Goal: Task Accomplishment & Management: Complete application form

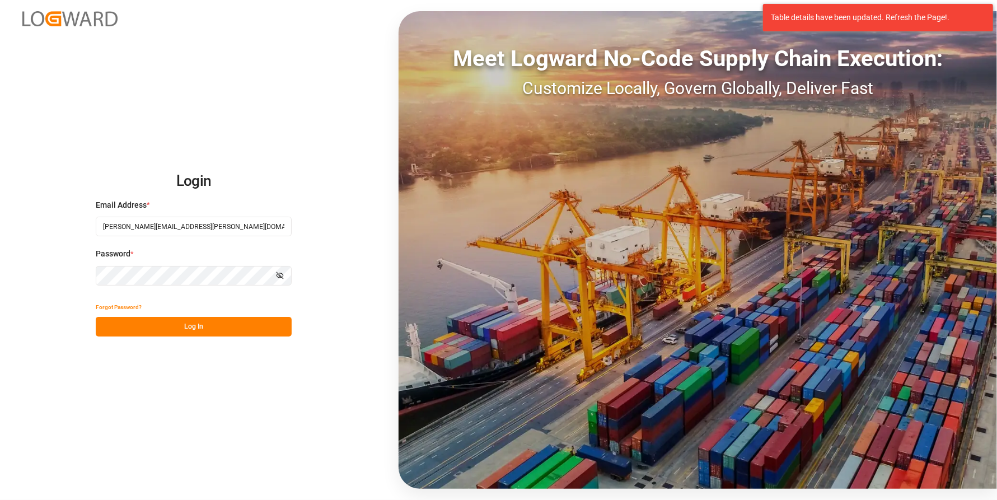
click at [229, 326] on button "Log In" at bounding box center [194, 327] width 196 height 20
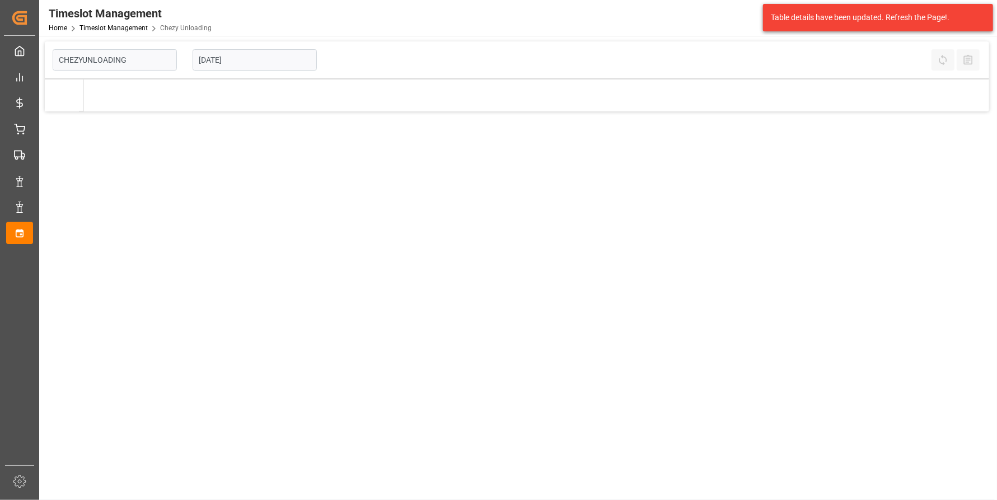
type input "Chezy Unloading"
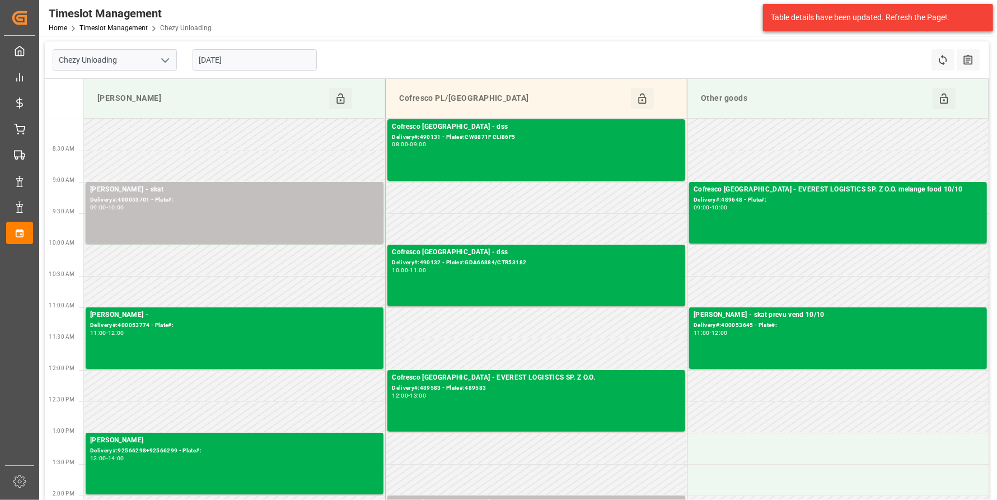
click at [253, 62] on input "[DATE]" at bounding box center [255, 59] width 124 height 21
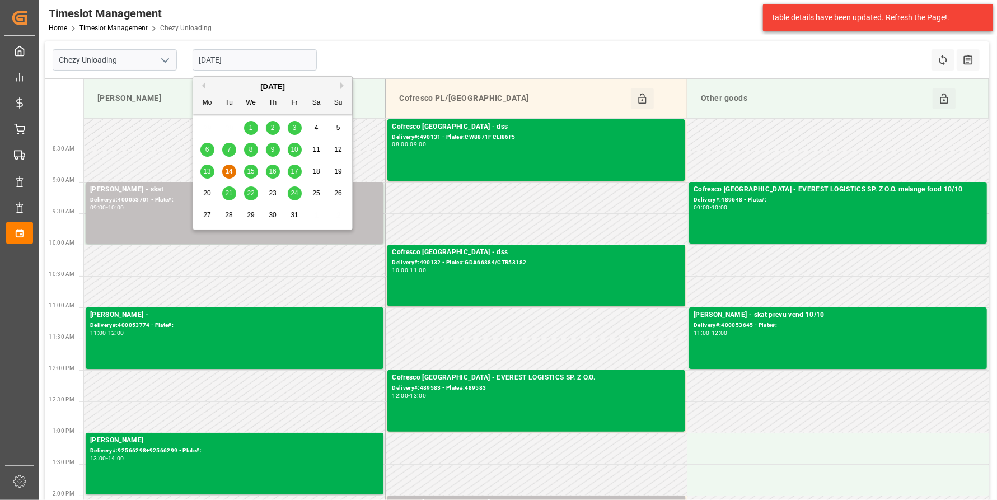
click at [208, 191] on span "20" at bounding box center [206, 193] width 7 height 8
type input "[DATE]"
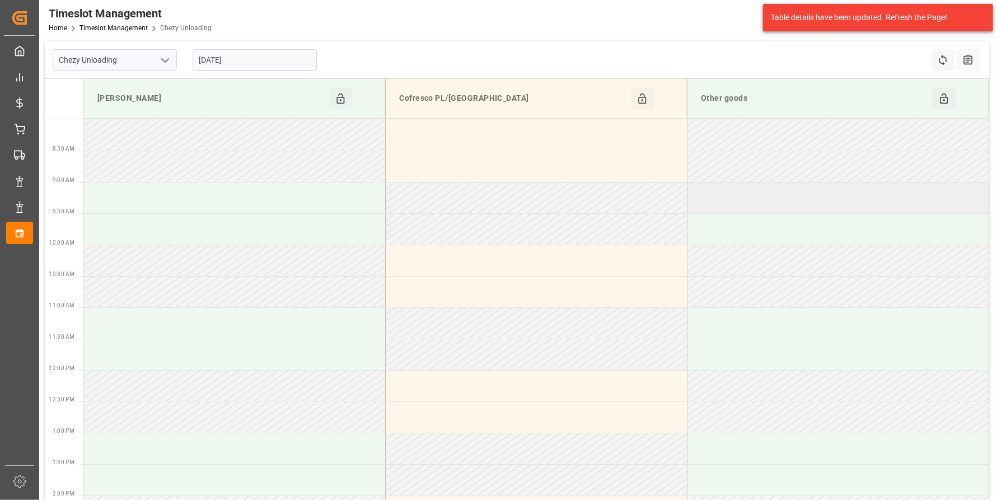
click at [781, 206] on td at bounding box center [839, 197] width 302 height 31
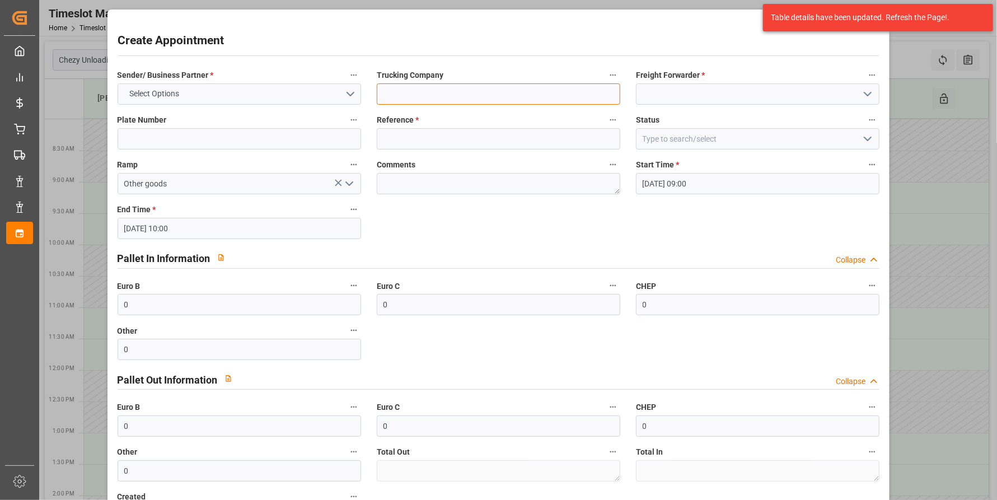
click at [487, 92] on input at bounding box center [499, 93] width 244 height 21
paste input "OIFMO251002308"
type input "container food 36 pu OIFMO251002308"
click at [719, 86] on input at bounding box center [758, 93] width 244 height 21
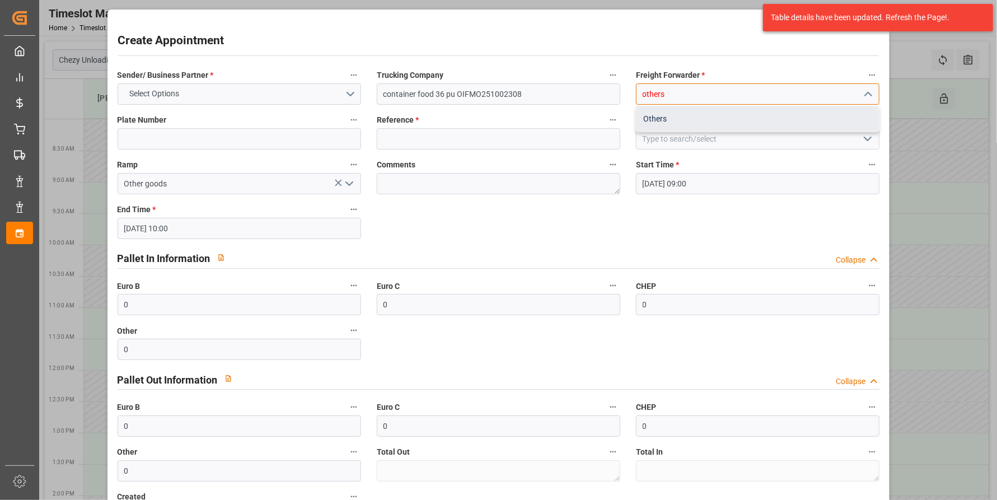
click at [699, 119] on div "Others" at bounding box center [758, 118] width 242 height 25
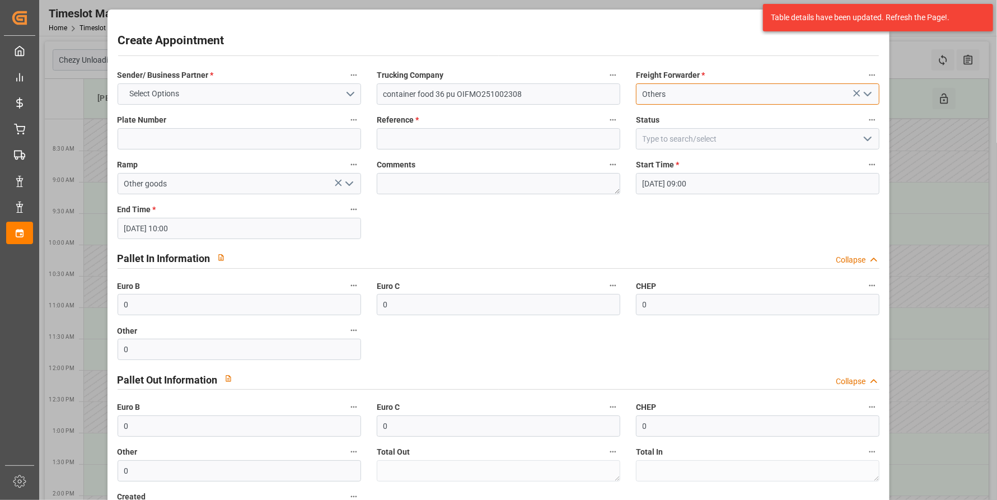
type input "Others"
click at [440, 133] on input at bounding box center [499, 138] width 244 height 21
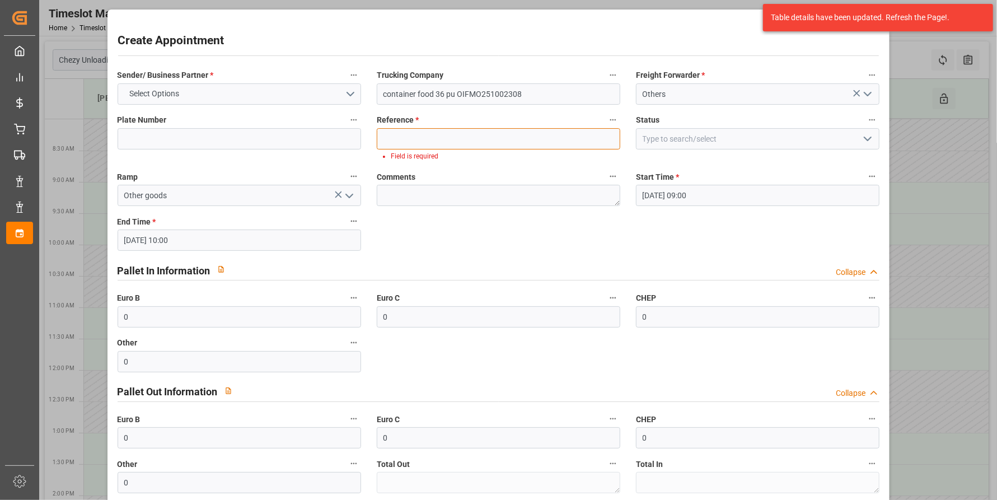
click at [485, 144] on input at bounding box center [499, 138] width 244 height 21
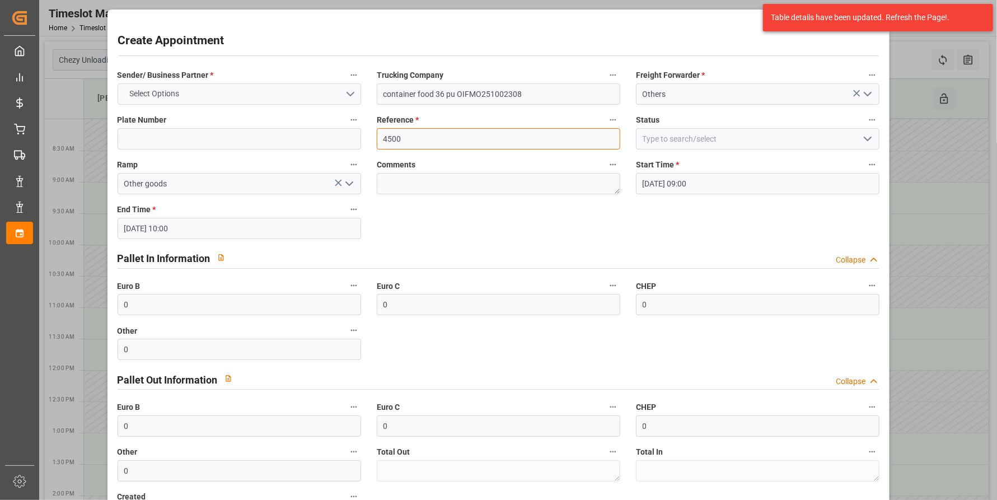
type input "4500"
click at [183, 84] on button "Select Options" at bounding box center [240, 93] width 244 height 21
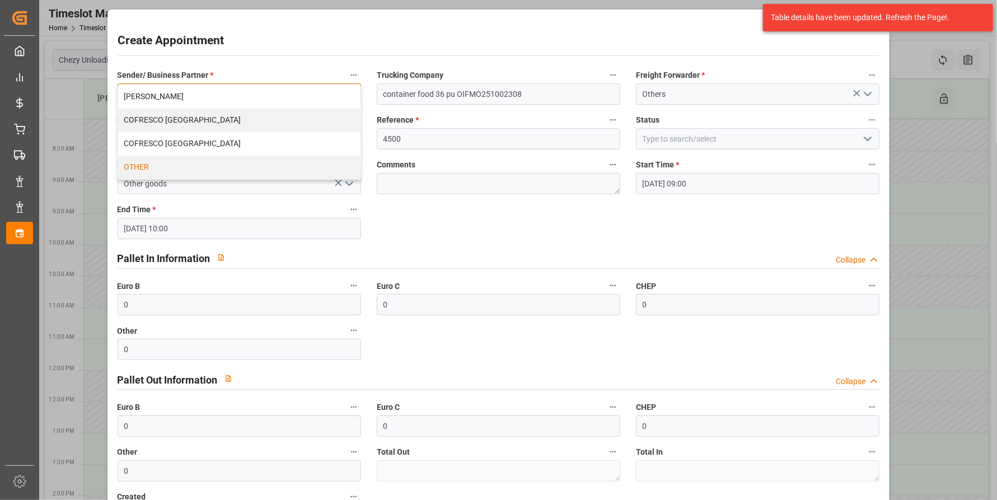
click at [157, 165] on div "OTHER" at bounding box center [239, 168] width 242 height 24
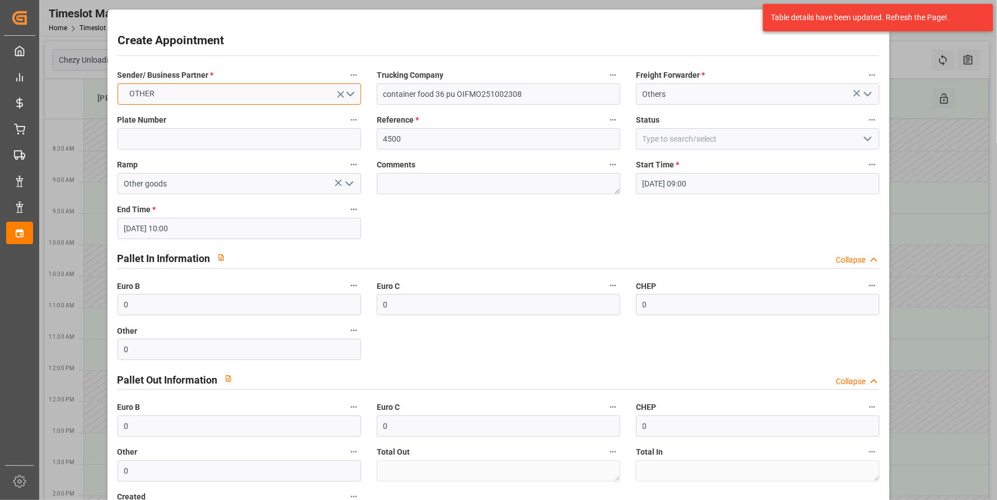
scroll to position [91, 0]
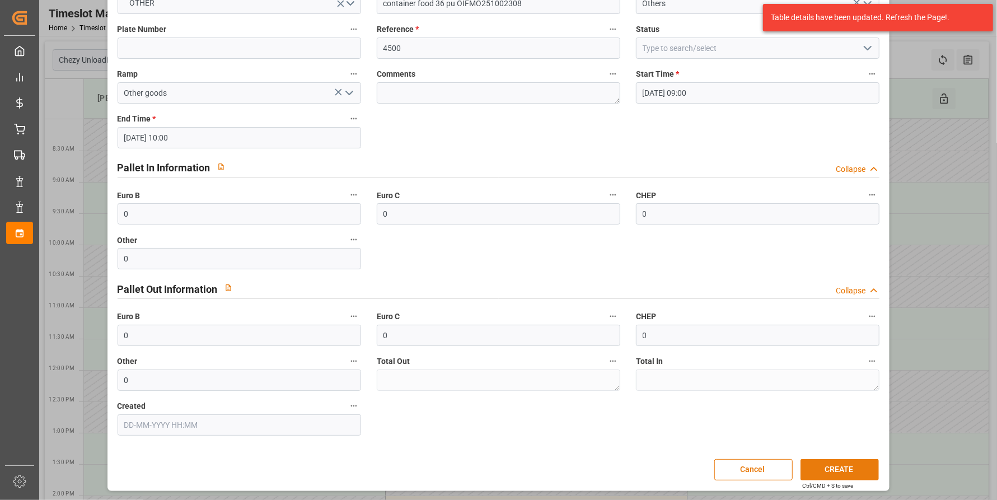
click at [830, 461] on button "CREATE" at bounding box center [840, 469] width 78 height 21
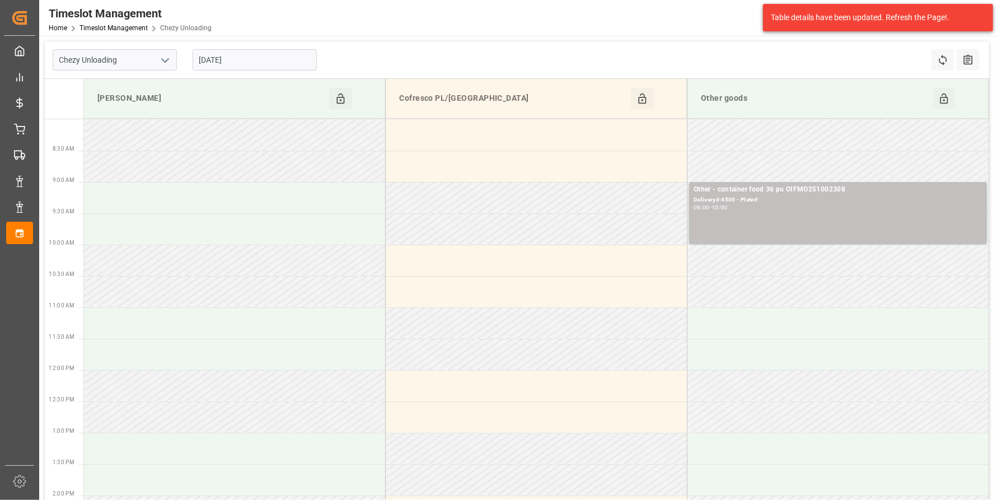
click at [242, 53] on input "[DATE]" at bounding box center [255, 59] width 124 height 21
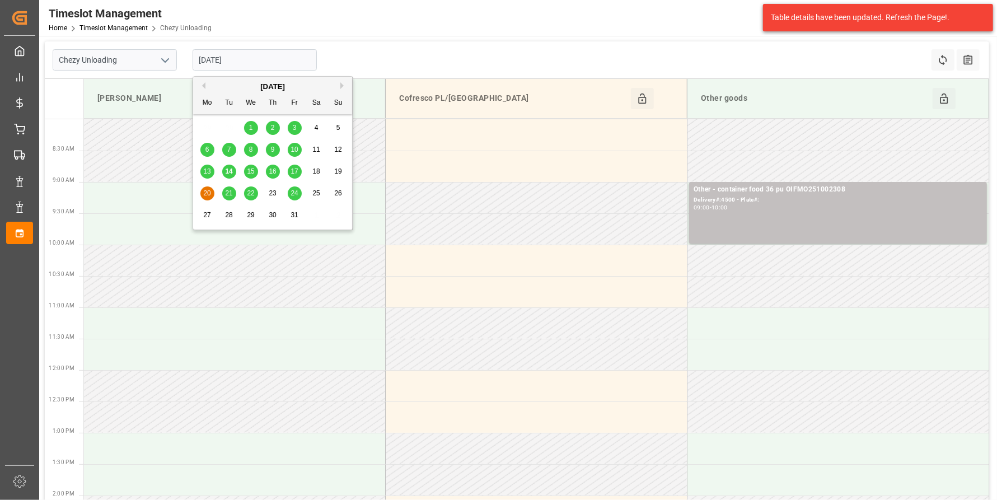
click at [274, 171] on span "16" at bounding box center [272, 171] width 7 height 8
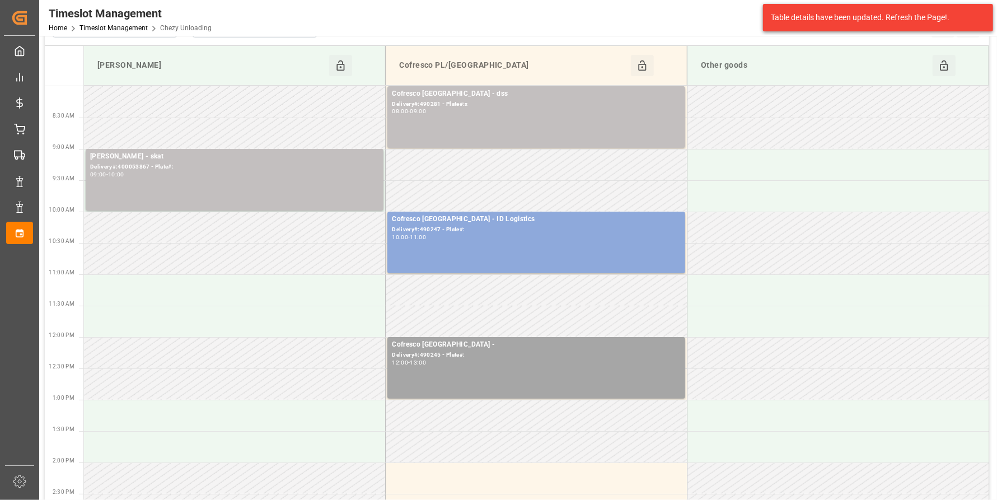
scroll to position [0, 0]
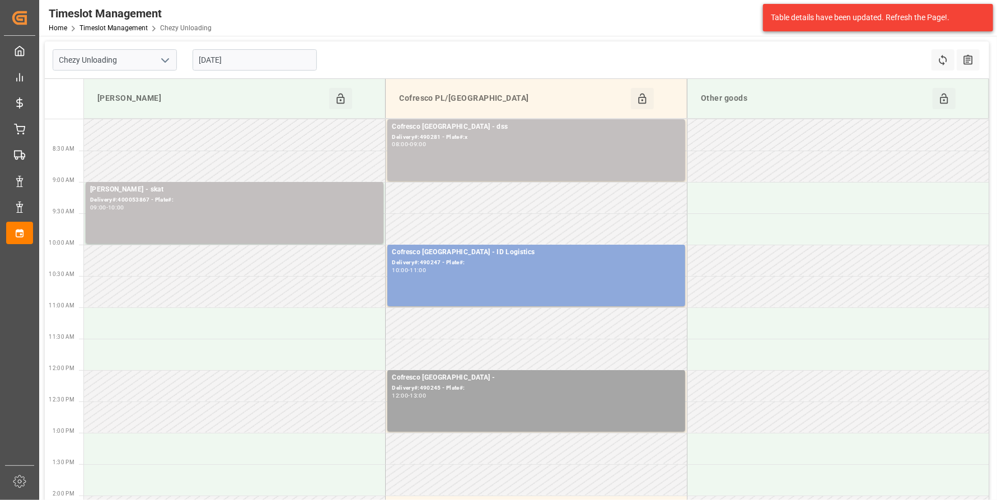
click at [243, 50] on input "[DATE]" at bounding box center [255, 59] width 124 height 21
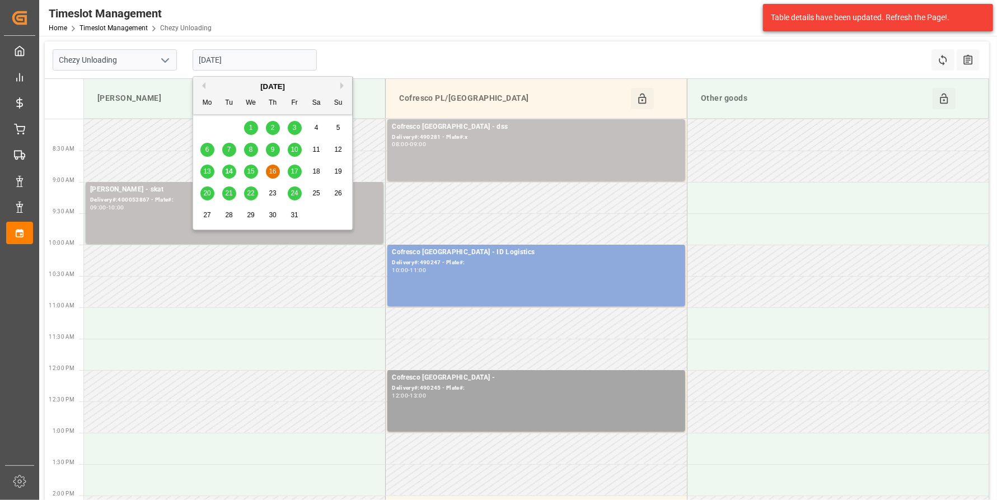
click at [293, 170] on span "17" at bounding box center [294, 171] width 7 height 8
type input "[DATE]"
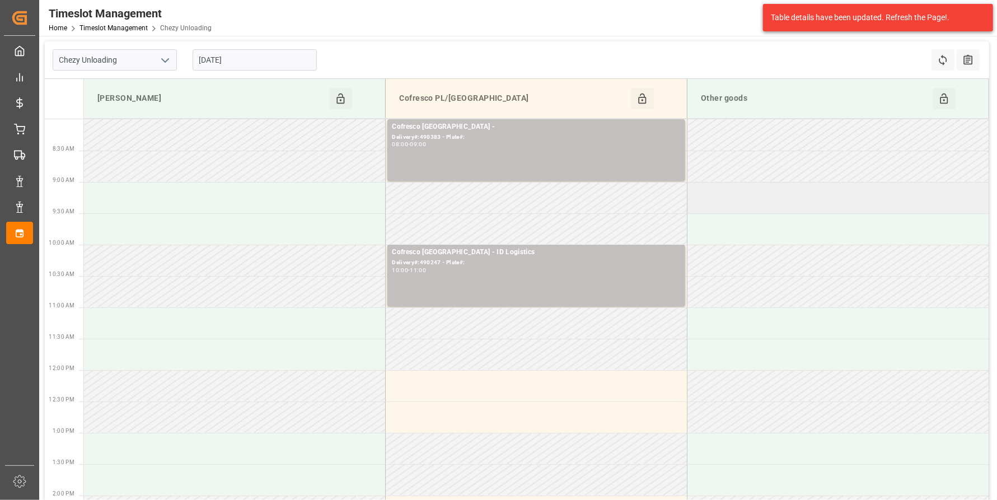
click at [738, 200] on td at bounding box center [839, 197] width 302 height 31
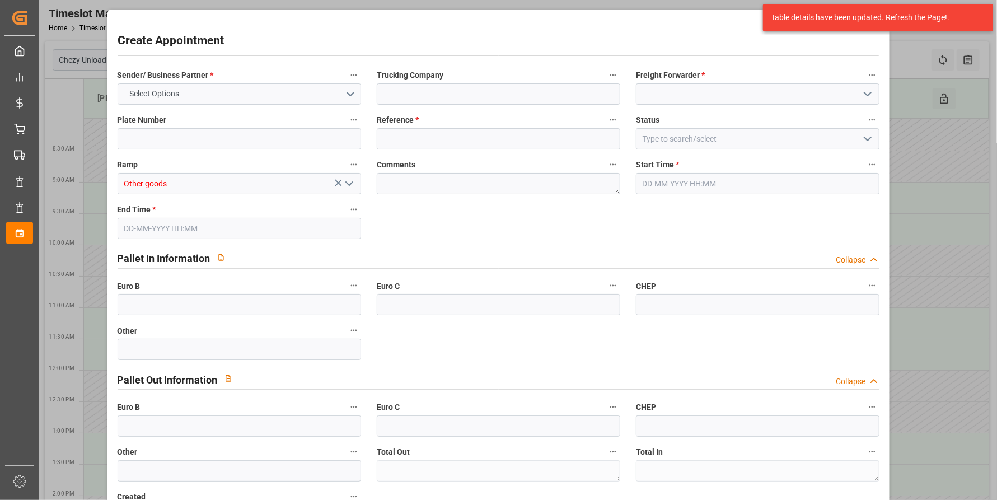
type input "0"
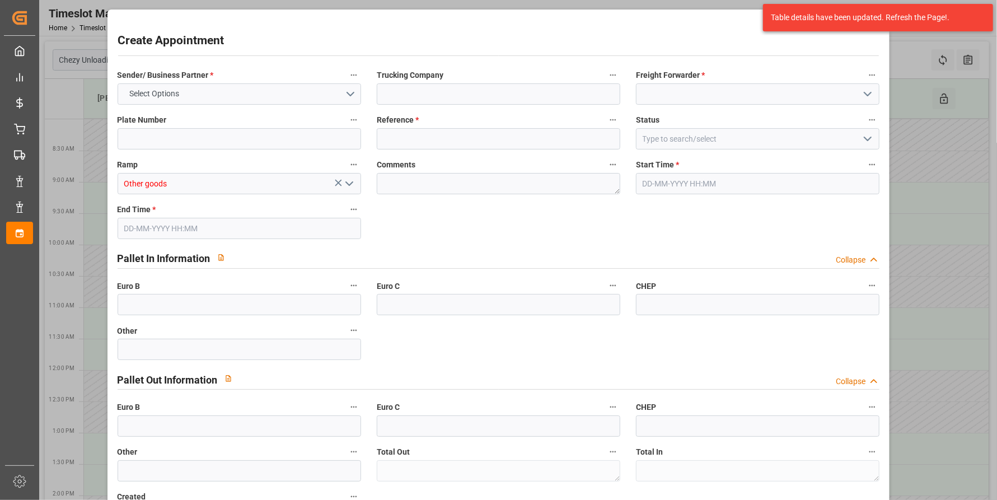
type input "0"
type input "[DATE] 09:00"
type input "[DATE] 10:00"
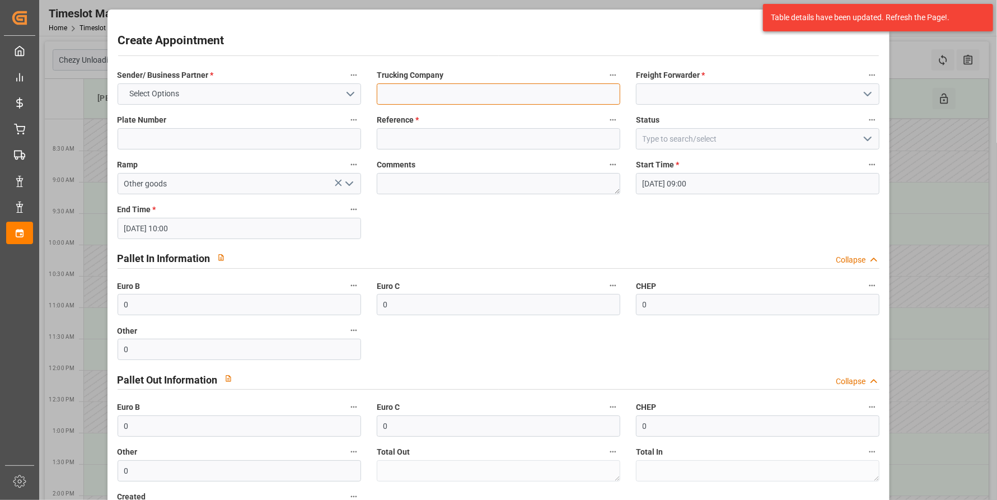
click at [405, 89] on input at bounding box center [499, 93] width 244 height 21
paste input "SO306949 12 pallets"
type input "SO306949 12 pallets"
click at [714, 92] on input at bounding box center [758, 93] width 244 height 21
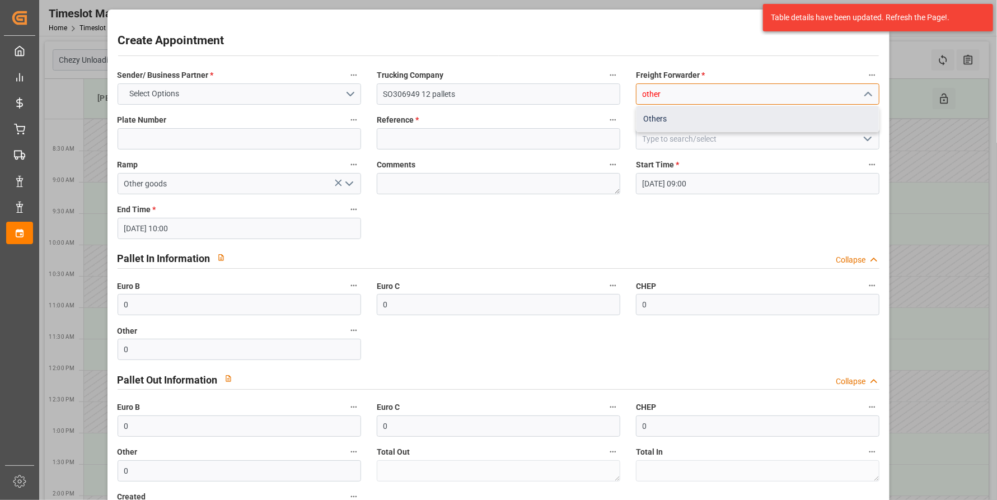
click at [667, 116] on div "Others" at bounding box center [758, 118] width 242 height 25
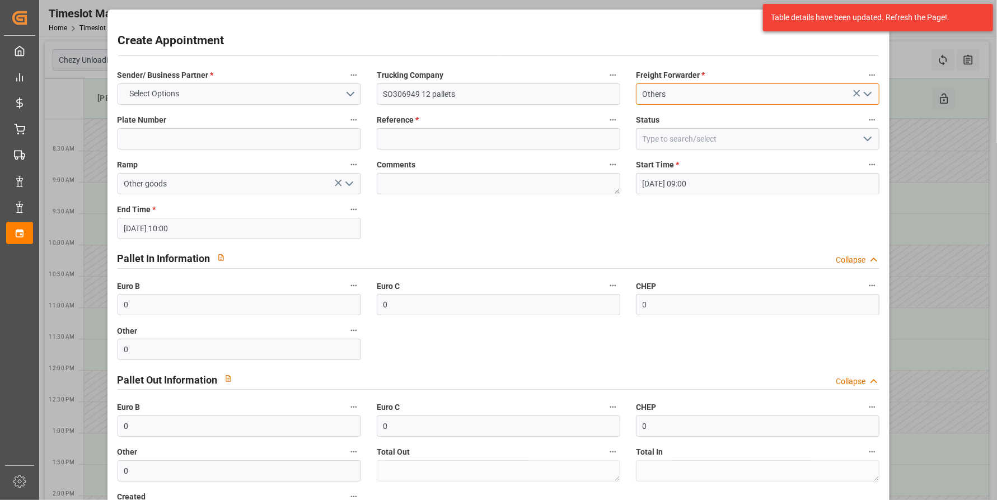
type input "Others"
click at [478, 141] on input at bounding box center [499, 138] width 244 height 21
type input "rhenus"
click at [203, 85] on button "Select Options" at bounding box center [240, 93] width 244 height 21
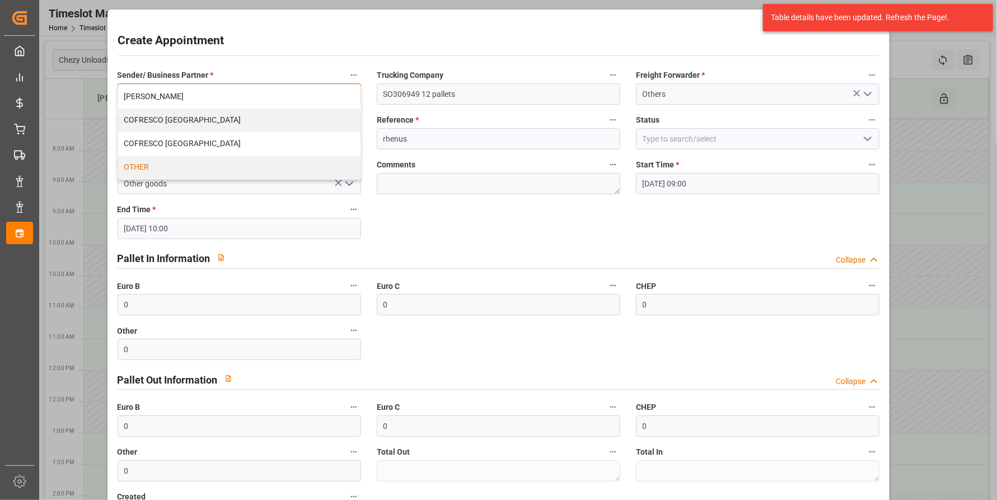
click at [169, 166] on div "OTHER" at bounding box center [239, 168] width 242 height 24
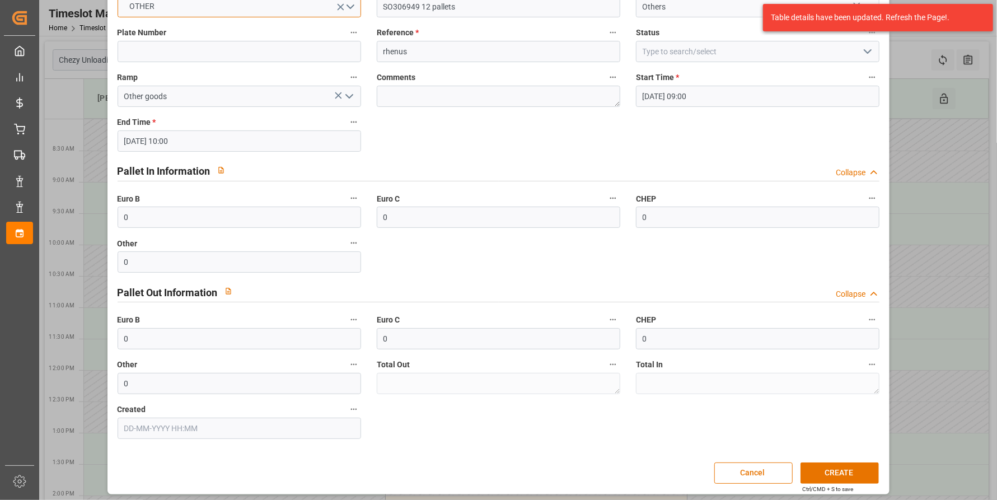
scroll to position [91, 0]
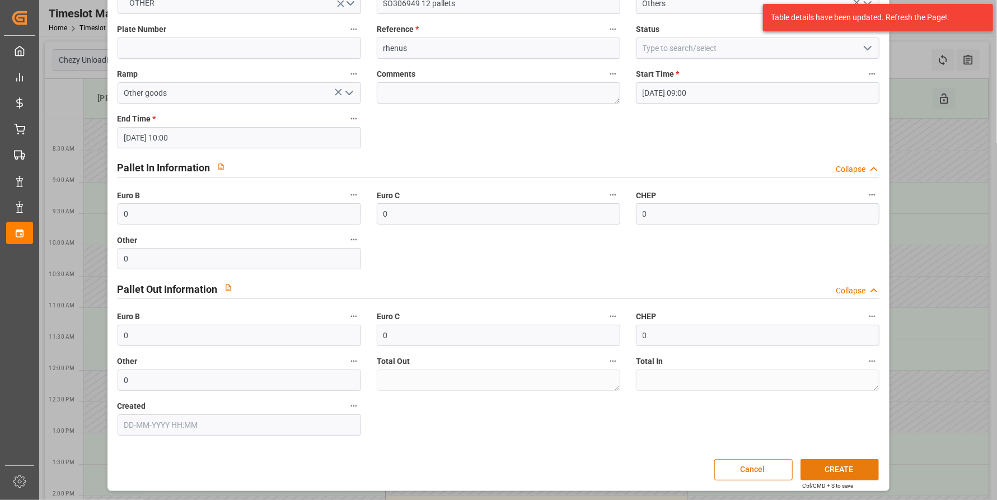
click at [859, 472] on button "CREATE" at bounding box center [840, 469] width 78 height 21
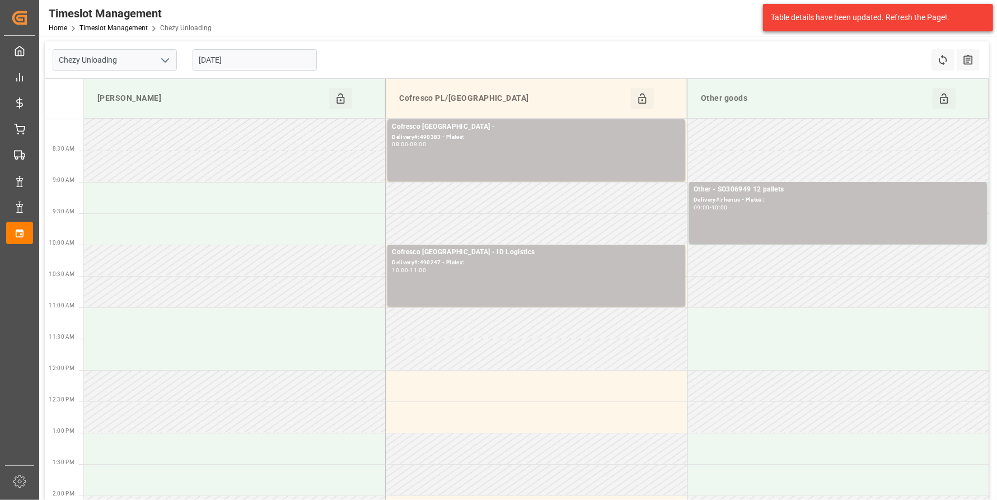
click at [261, 54] on input "[DATE]" at bounding box center [255, 59] width 124 height 21
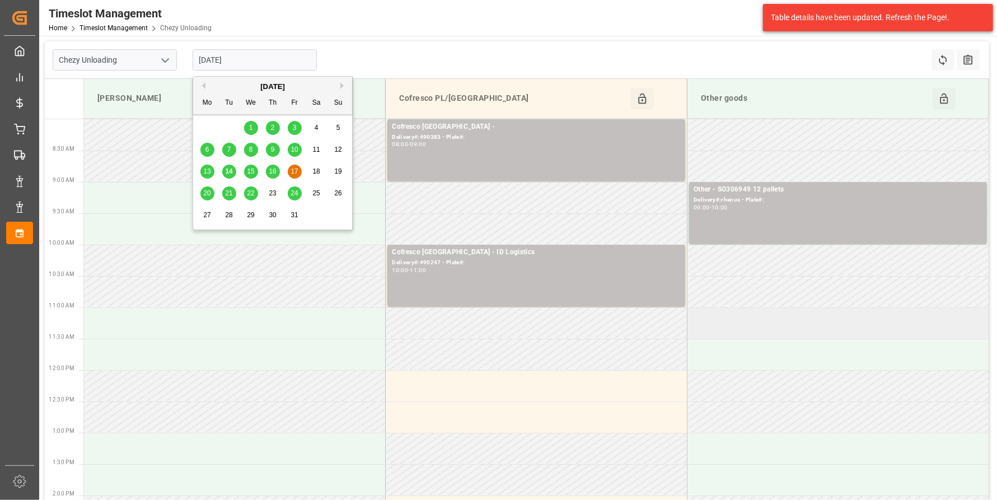
click at [787, 318] on td at bounding box center [839, 322] width 302 height 31
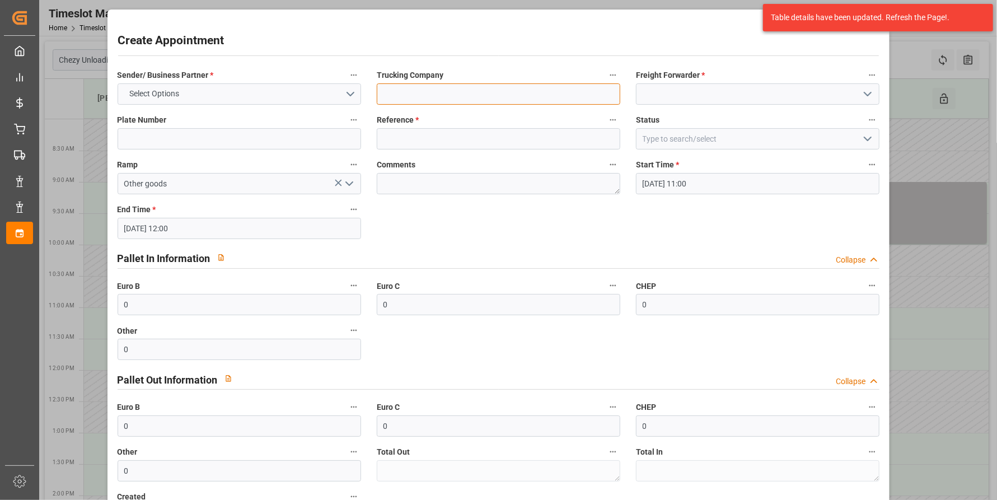
click at [532, 95] on input at bounding box center [499, 93] width 244 height 21
paste input "45758675"
type input "45758675 [PERSON_NAME] 3478496"
click at [659, 96] on input at bounding box center [758, 93] width 244 height 21
type input "OTHER"
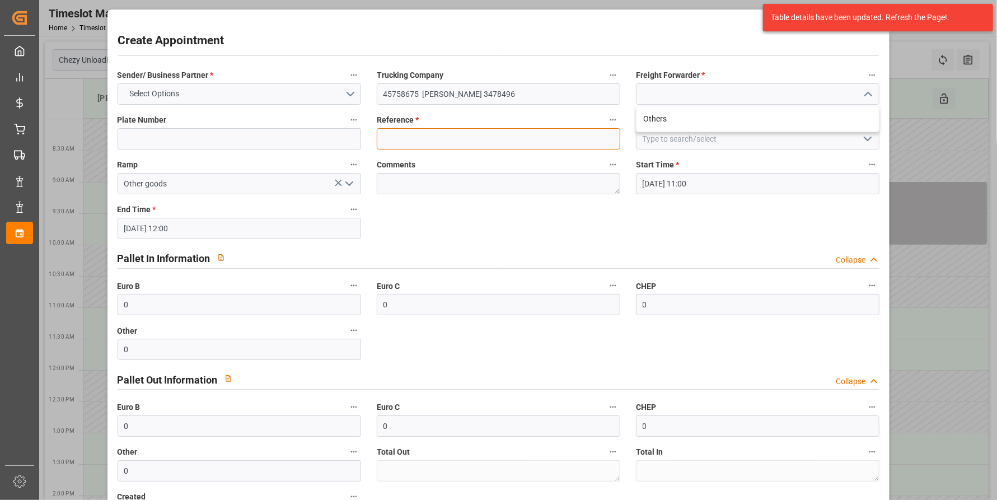
click at [522, 137] on div "Reference *" at bounding box center [498, 131] width 259 height 45
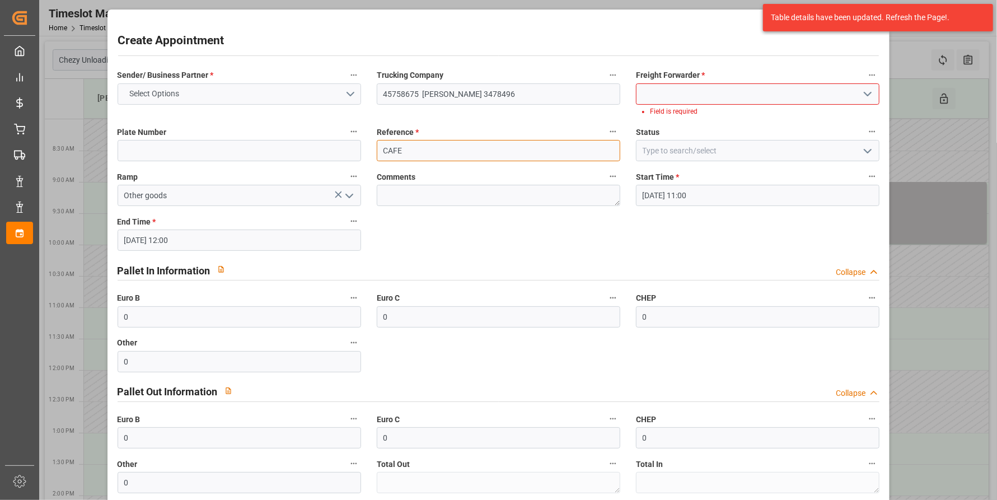
type input "CAFE"
click at [293, 91] on button "Select Options" at bounding box center [240, 93] width 244 height 21
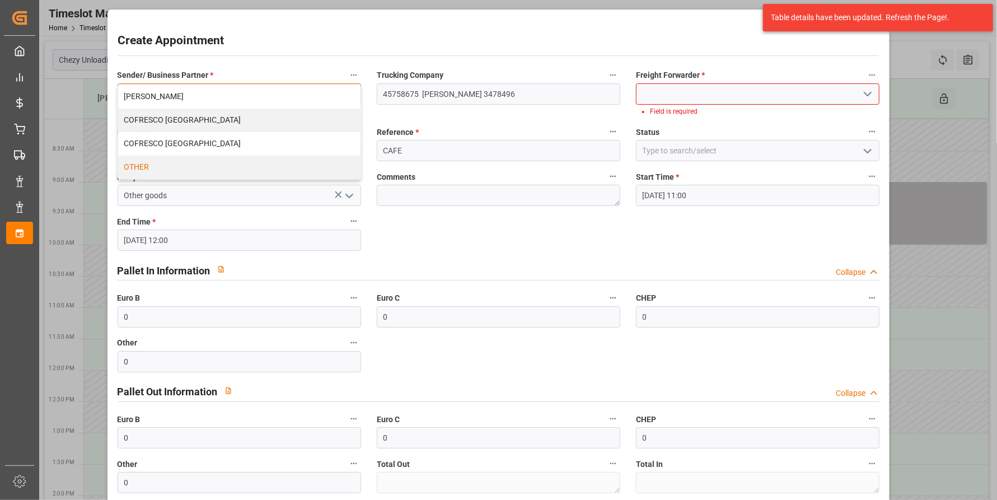
click at [246, 172] on div "OTHER" at bounding box center [239, 168] width 242 height 24
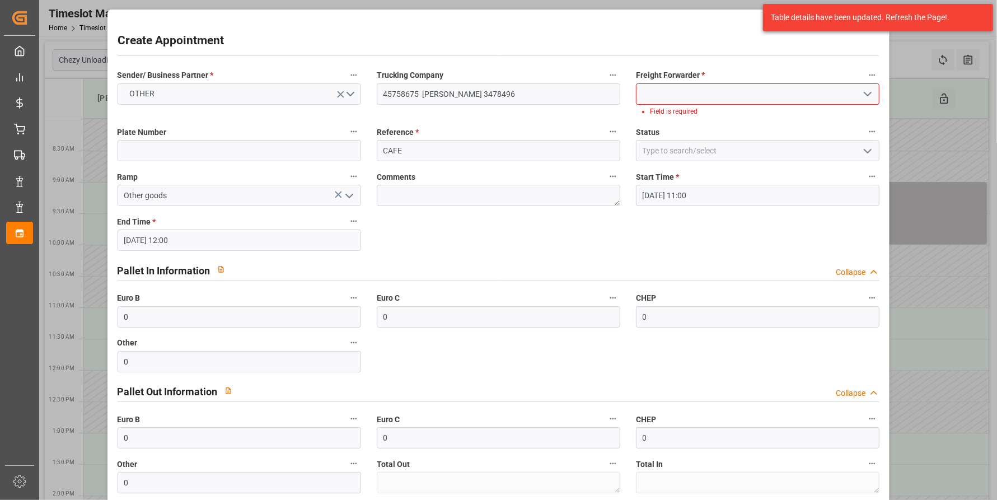
click at [745, 87] on input at bounding box center [758, 93] width 244 height 21
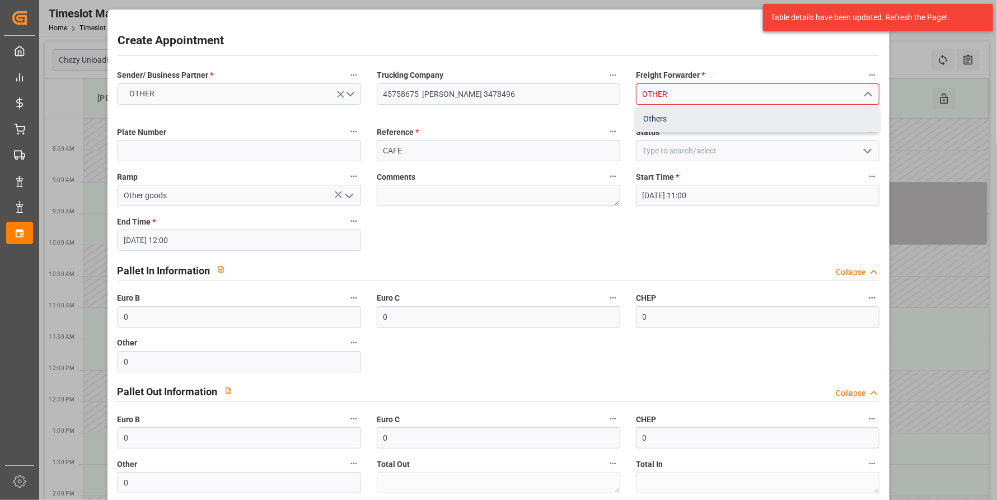
click at [709, 114] on div "Others" at bounding box center [758, 118] width 242 height 25
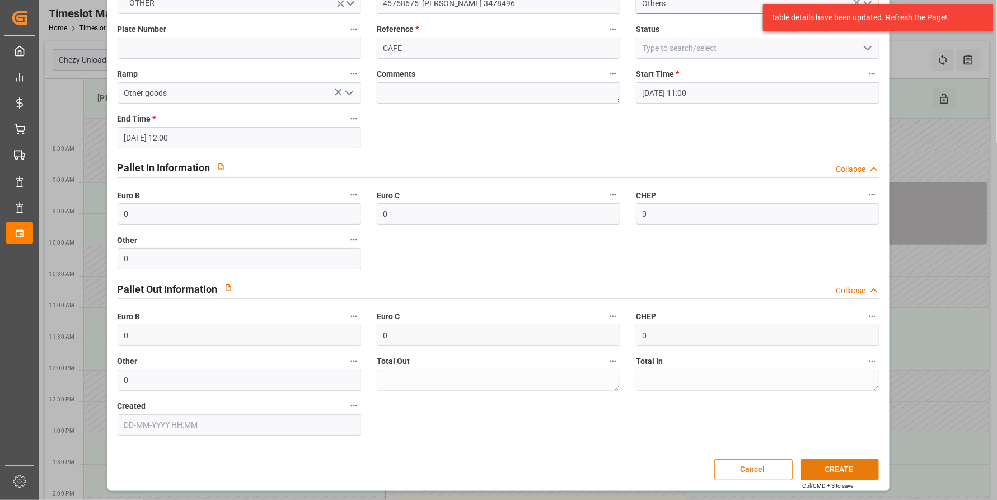
type input "Others"
click at [846, 470] on button "CREATE" at bounding box center [840, 469] width 78 height 21
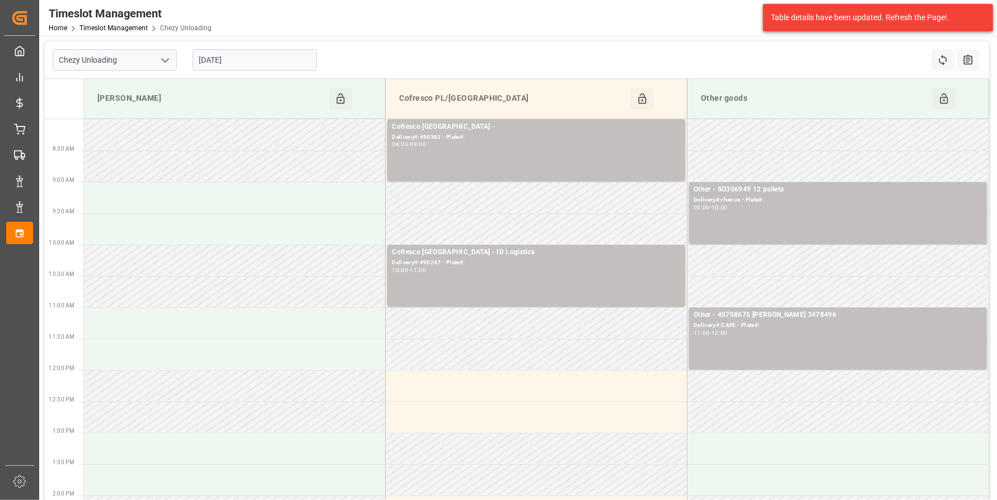
click at [259, 65] on input "[DATE]" at bounding box center [255, 59] width 124 height 21
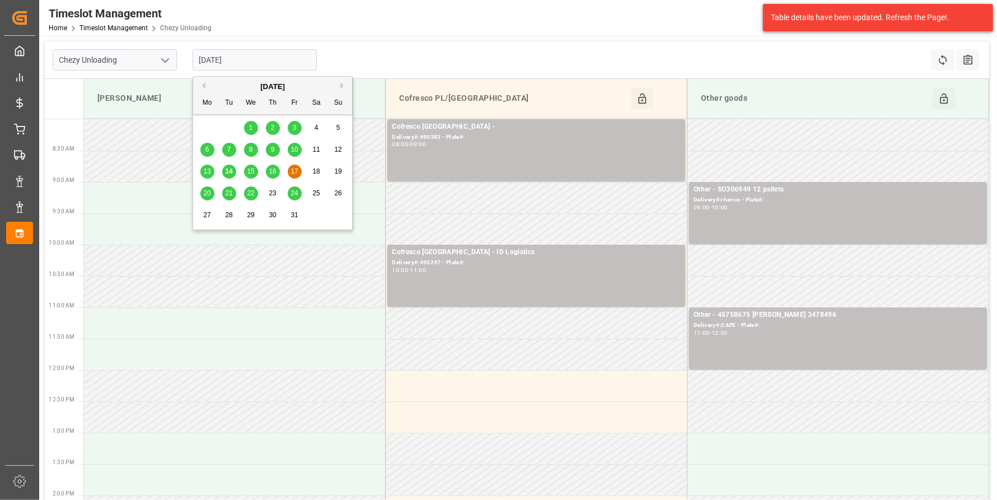
click at [205, 195] on span "20" at bounding box center [206, 193] width 7 height 8
type input "[DATE]"
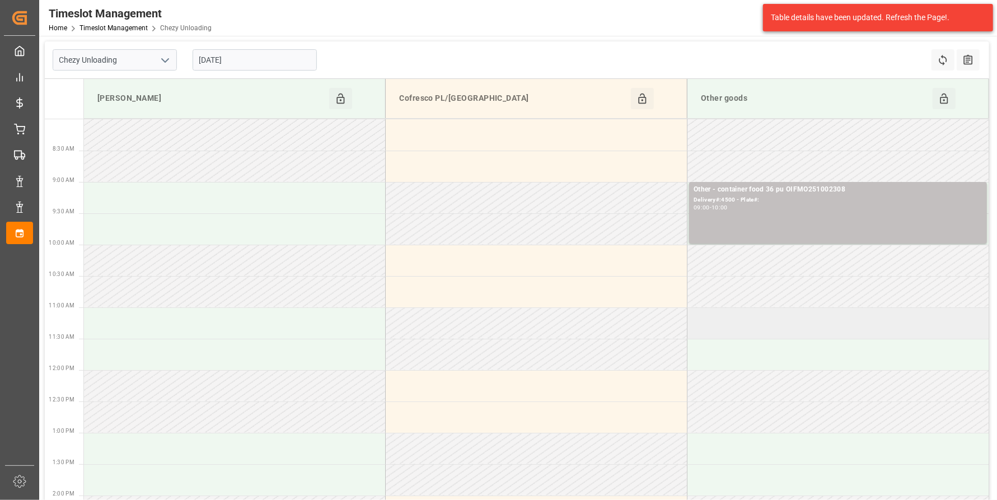
click at [750, 322] on td at bounding box center [839, 322] width 302 height 31
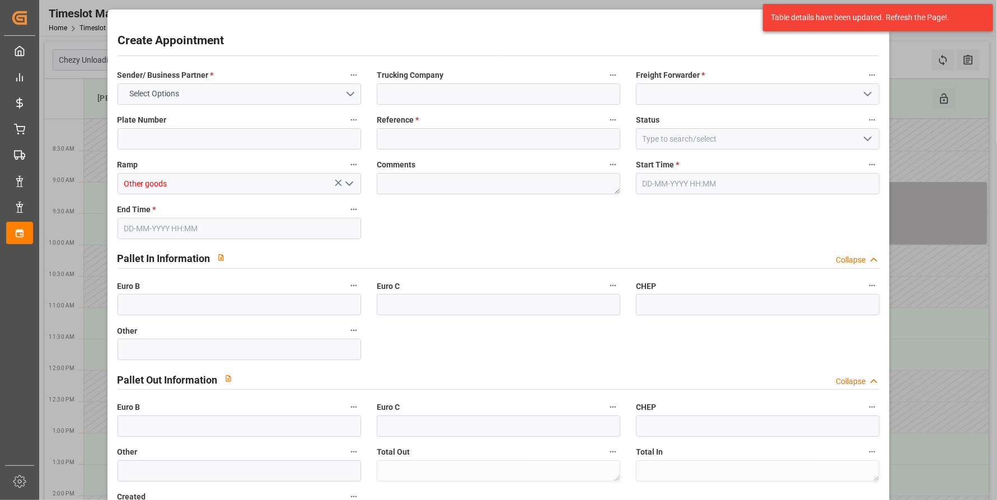
type input "0"
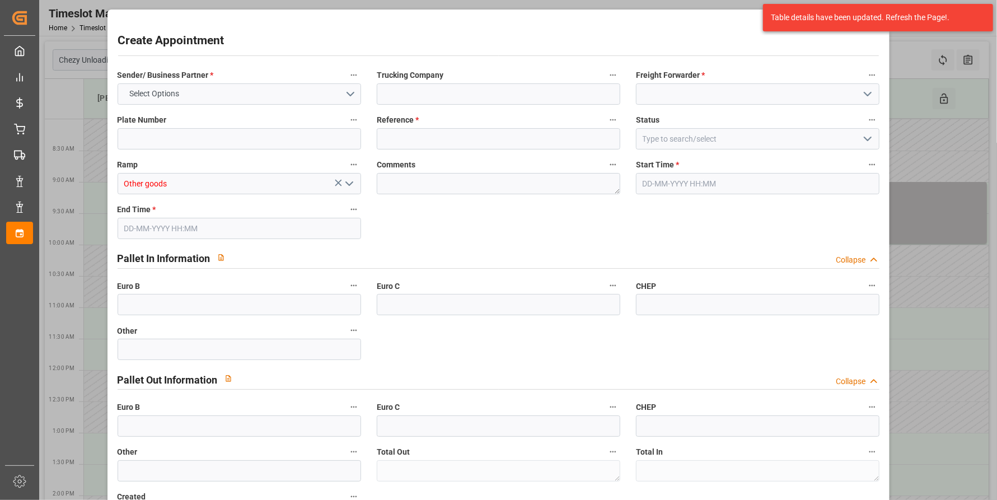
type input "0"
type input "[DATE] 11:00"
type input "[DATE] 12:00"
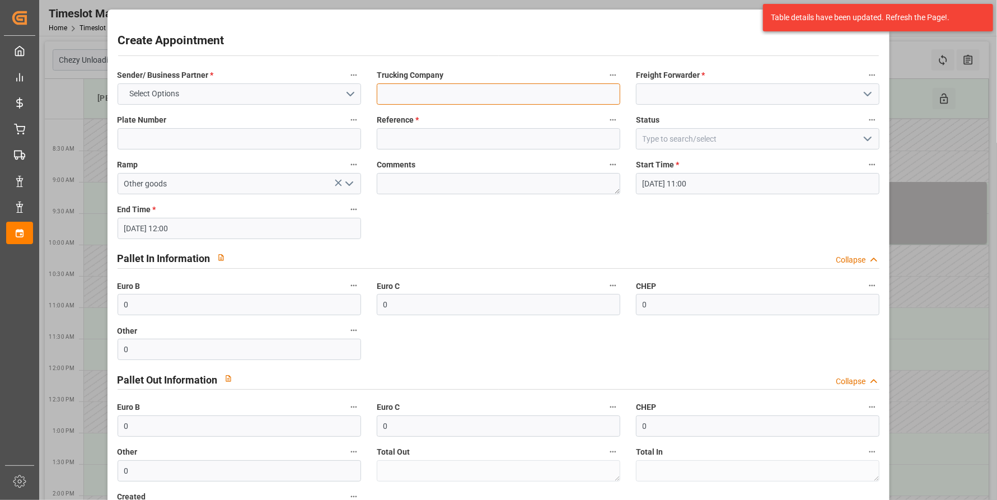
click at [417, 89] on input at bounding box center [499, 93] width 244 height 21
paste input "45758675"
click at [413, 90] on input "45758675" at bounding box center [499, 93] width 244 height 21
click at [405, 93] on input "45758675" at bounding box center [499, 93] width 244 height 21
click at [406, 93] on input "45758675" at bounding box center [499, 93] width 244 height 21
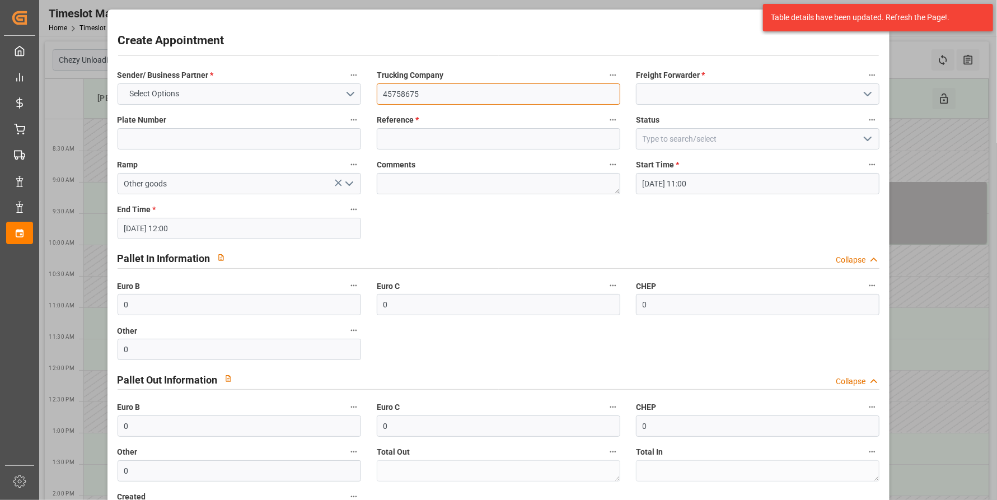
click at [422, 95] on input "45758675" at bounding box center [499, 93] width 244 height 21
click at [413, 90] on input "45758675" at bounding box center [499, 93] width 244 height 21
drag, startPoint x: 409, startPoint y: 90, endPoint x: 415, endPoint y: 92, distance: 6.6
click at [415, 92] on input "45758675" at bounding box center [499, 93] width 244 height 21
click at [414, 92] on input "45758675" at bounding box center [499, 93] width 244 height 21
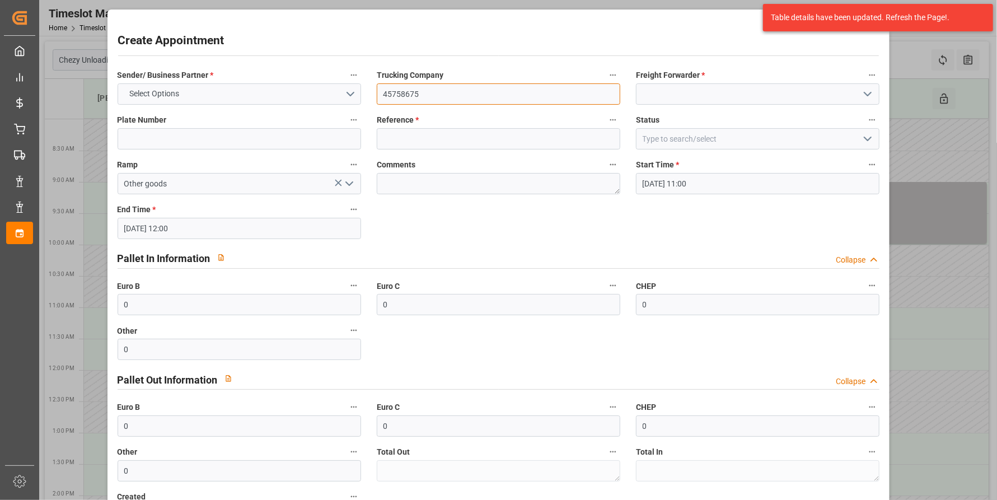
type input "45758675 [PERSON_NAME] 3478496"
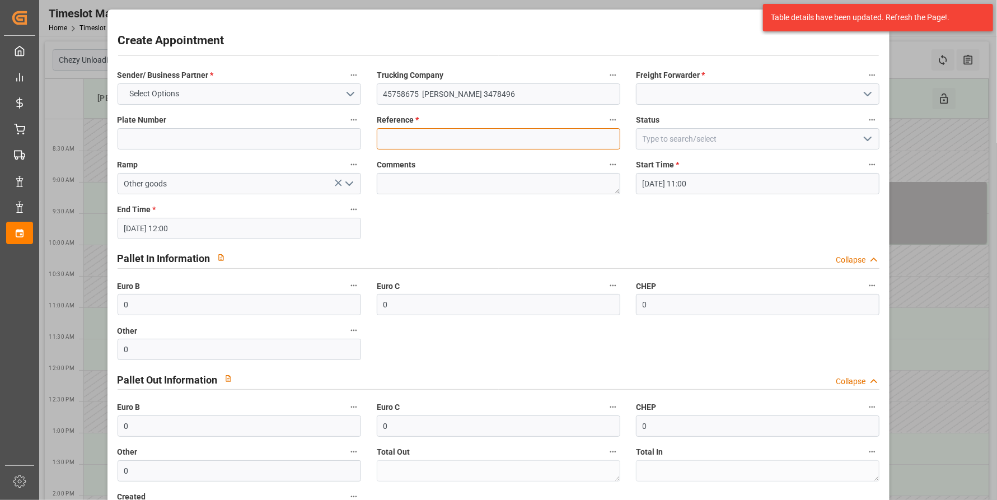
type input "CAFE"
drag, startPoint x: 405, startPoint y: 98, endPoint x: 413, endPoint y: 98, distance: 7.8
click at [413, 99] on input "45758675 [PERSON_NAME] 3478496" at bounding box center [499, 93] width 244 height 21
click at [415, 94] on input "45758675 [PERSON_NAME] 3478496" at bounding box center [499, 93] width 244 height 21
click at [531, 93] on input "45758676 [PERSON_NAME] 3478496" at bounding box center [499, 93] width 244 height 21
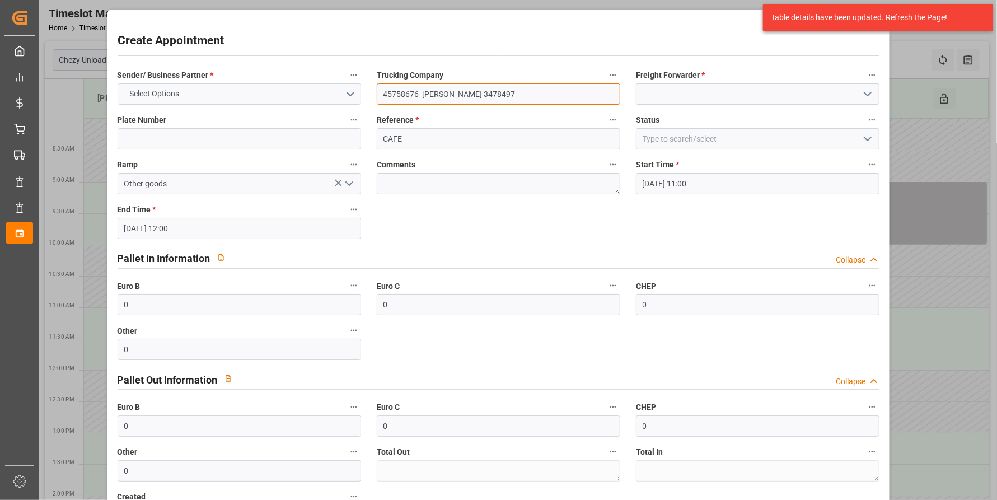
type input "45758676 [PERSON_NAME] 3478497"
click at [740, 102] on input at bounding box center [758, 93] width 244 height 21
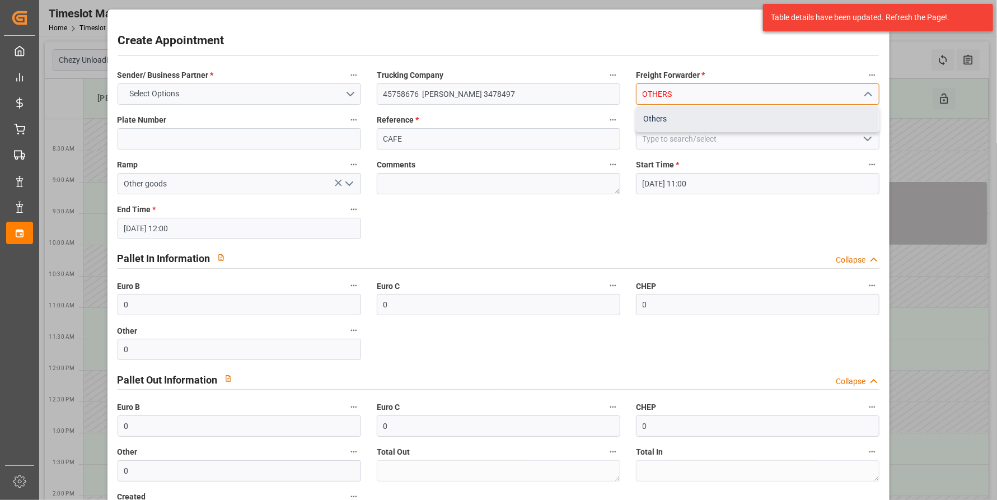
click at [705, 114] on div "Others" at bounding box center [758, 118] width 242 height 25
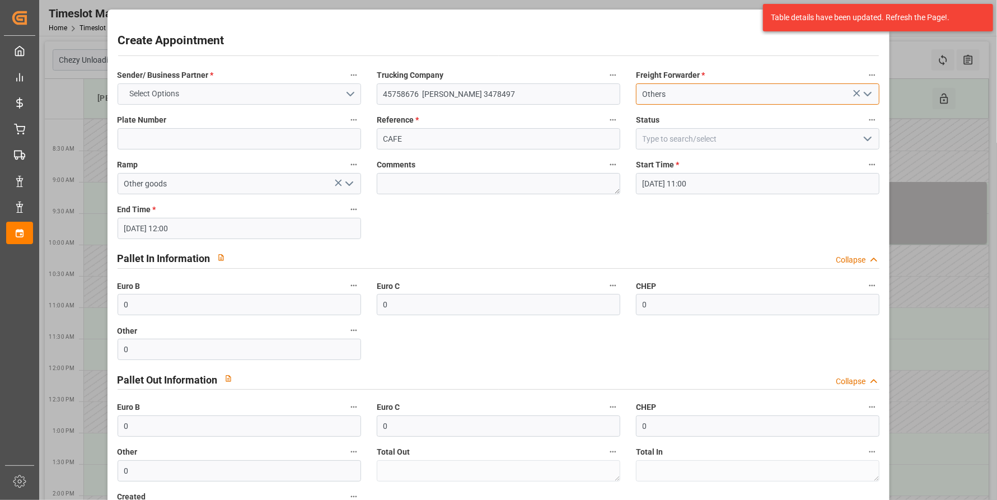
type input "Others"
click at [221, 92] on button "Select Options" at bounding box center [240, 93] width 244 height 21
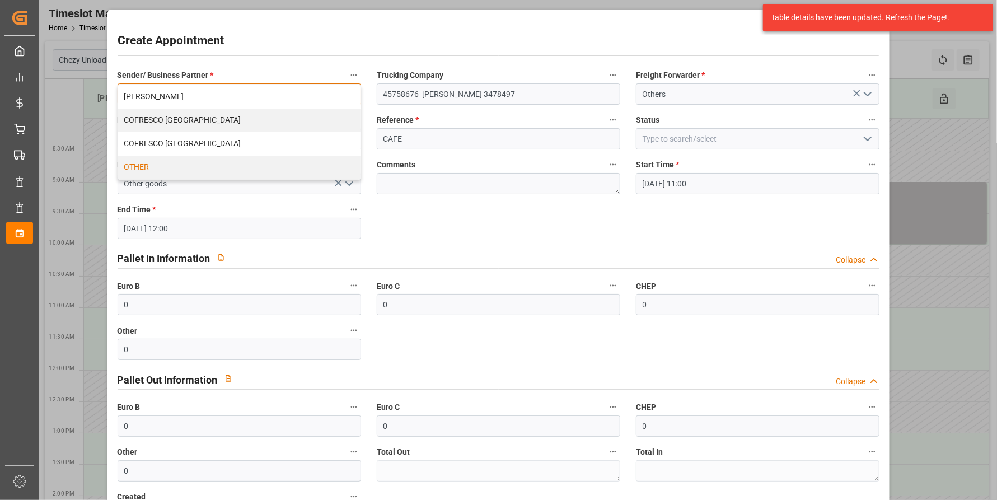
click at [198, 158] on div "OTHER" at bounding box center [239, 168] width 242 height 24
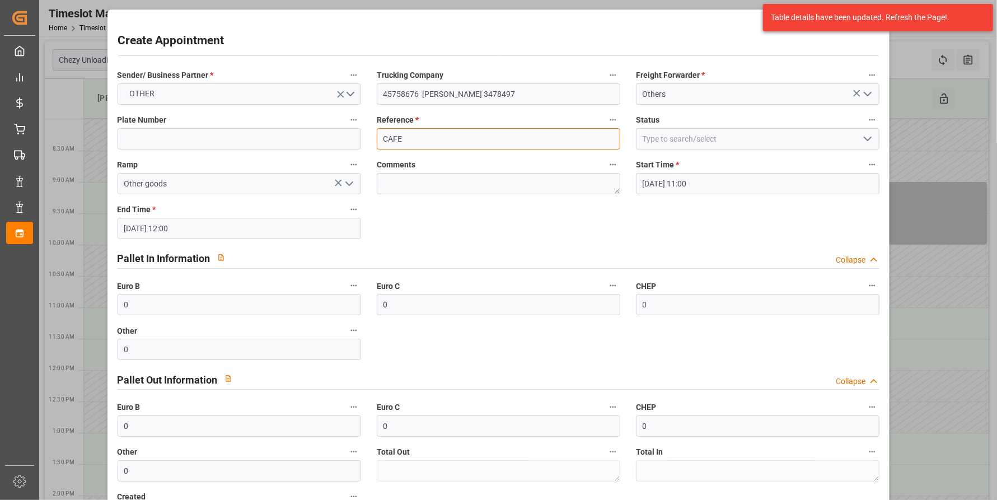
click at [509, 137] on input "CAFE" at bounding box center [499, 138] width 244 height 21
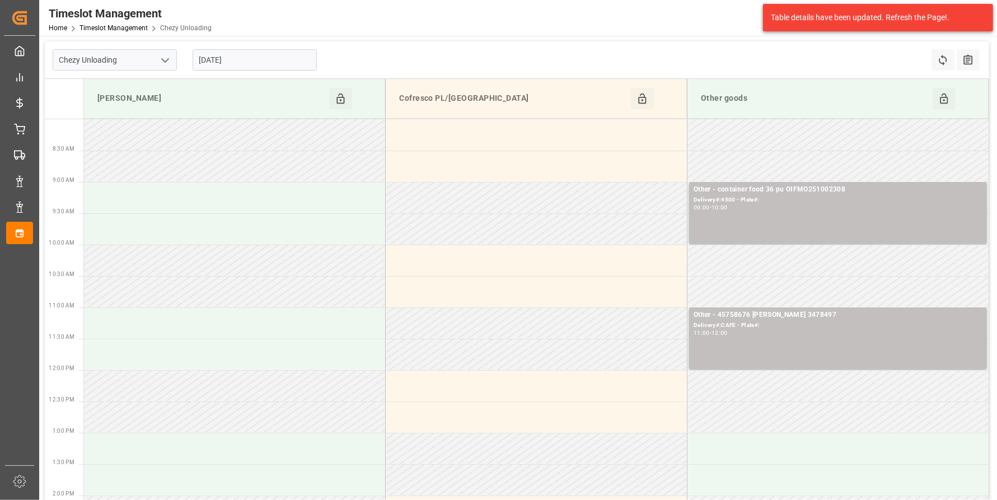
click at [315, 67] on input "[DATE]" at bounding box center [255, 59] width 124 height 21
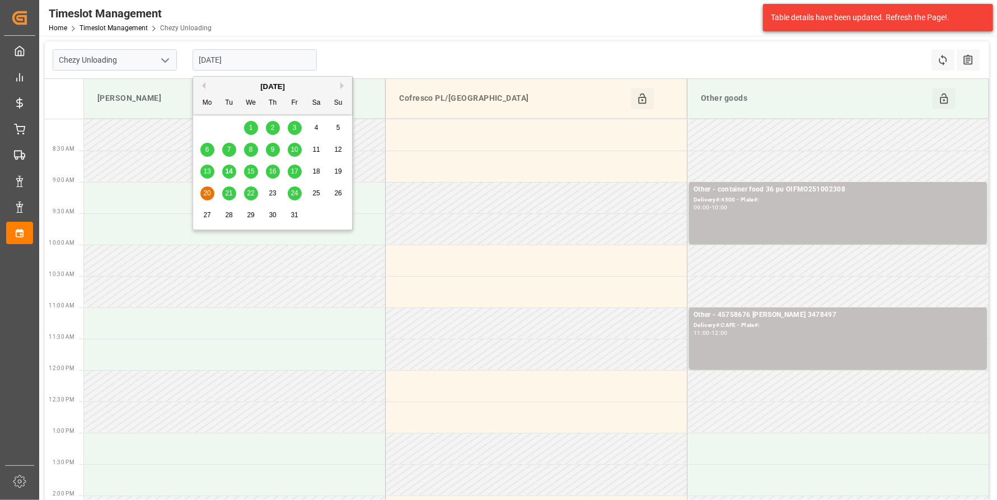
click at [248, 173] on span "15" at bounding box center [250, 171] width 7 height 8
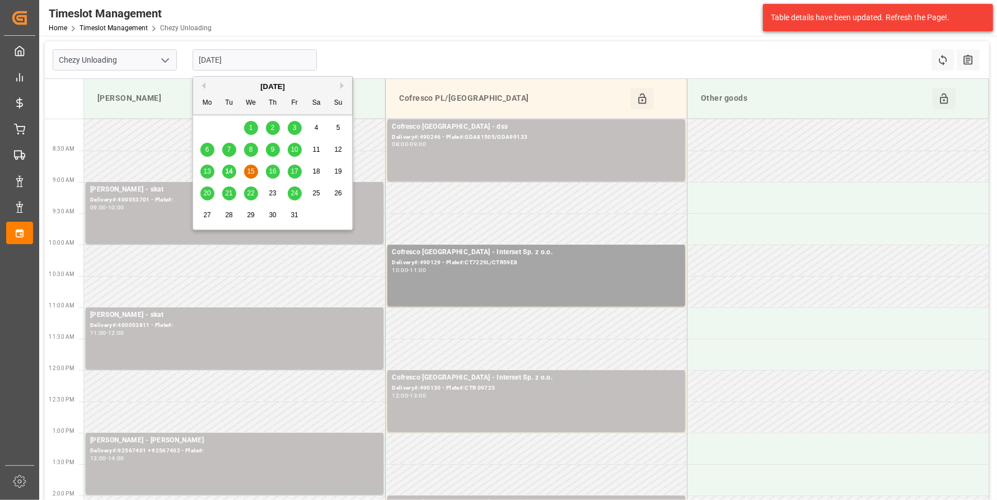
click at [277, 57] on input "[DATE]" at bounding box center [255, 59] width 124 height 21
click at [292, 171] on span "17" at bounding box center [294, 171] width 7 height 8
type input "[DATE]"
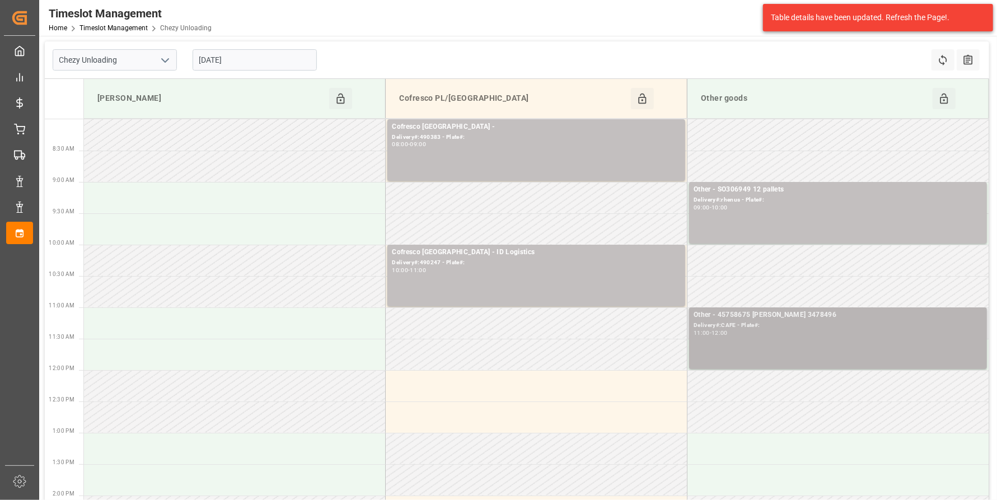
click at [807, 330] on div "11:00 - 12:00" at bounding box center [838, 333] width 289 height 6
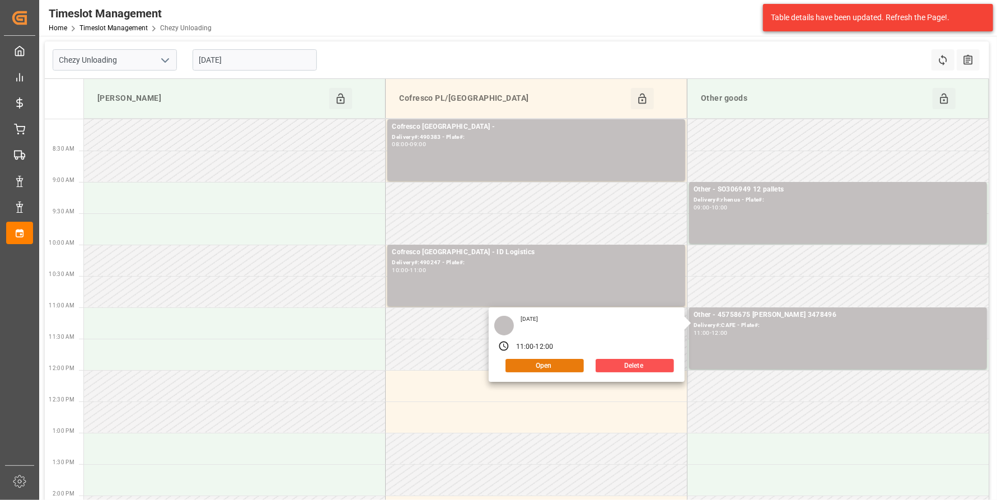
click at [540, 365] on button "Open" at bounding box center [545, 365] width 78 height 13
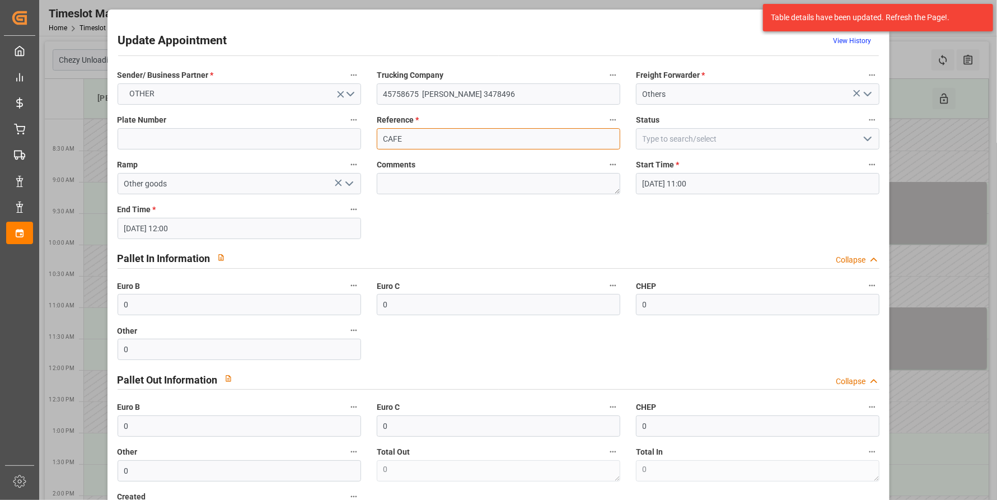
click at [488, 134] on input "CAFE" at bounding box center [499, 138] width 244 height 21
click at [449, 134] on input "CAFE" at bounding box center [499, 138] width 244 height 21
click at [413, 90] on input "45758675 [PERSON_NAME] 3478496" at bounding box center [499, 93] width 244 height 21
drag, startPoint x: 527, startPoint y: 91, endPoint x: 512, endPoint y: 91, distance: 14.6
click at [512, 91] on input "45758676 [PERSON_NAME] 3478496" at bounding box center [499, 93] width 244 height 21
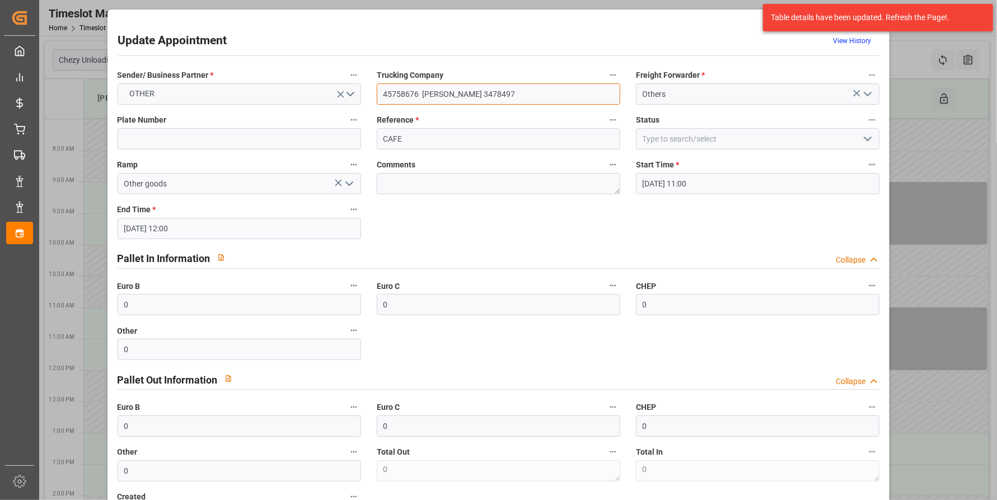
click at [533, 92] on input "45758676 [PERSON_NAME] 3478497" at bounding box center [499, 93] width 244 height 21
type input "45758676 [PERSON_NAME] 3478497 1648212"
click at [703, 180] on input "[DATE] 11:00" at bounding box center [758, 183] width 244 height 21
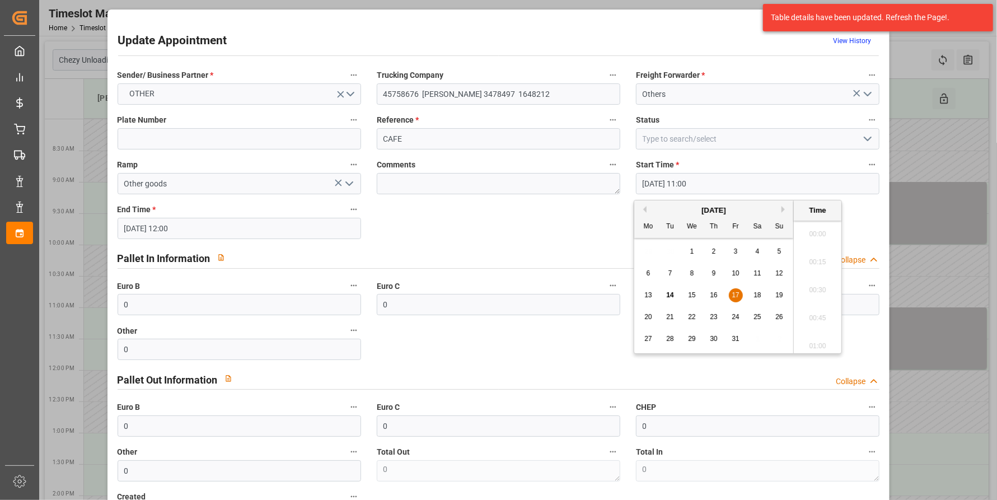
scroll to position [1179, 0]
click at [691, 296] on span "15" at bounding box center [691, 295] width 7 height 8
click at [690, 296] on span "15" at bounding box center [691, 295] width 7 height 8
click at [815, 249] on li "08:00" at bounding box center [818, 250] width 48 height 28
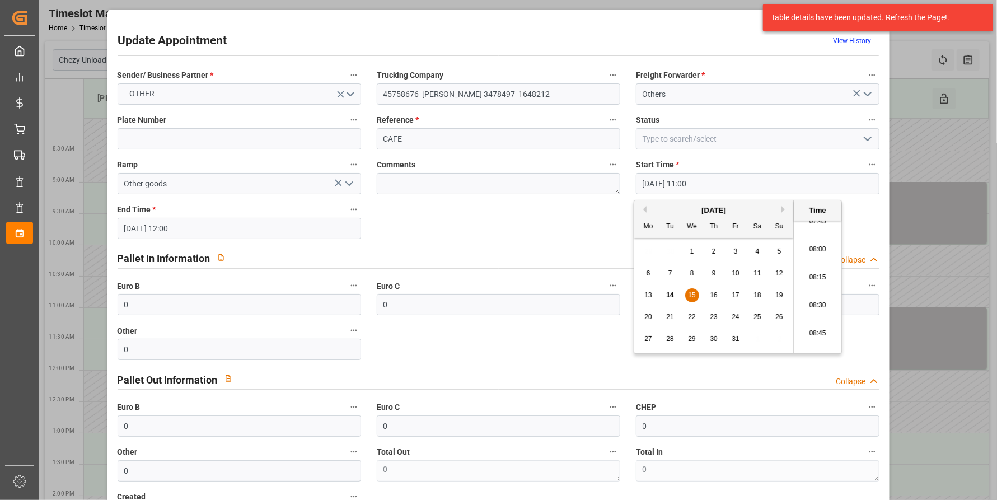
type input "[DATE] 08:00"
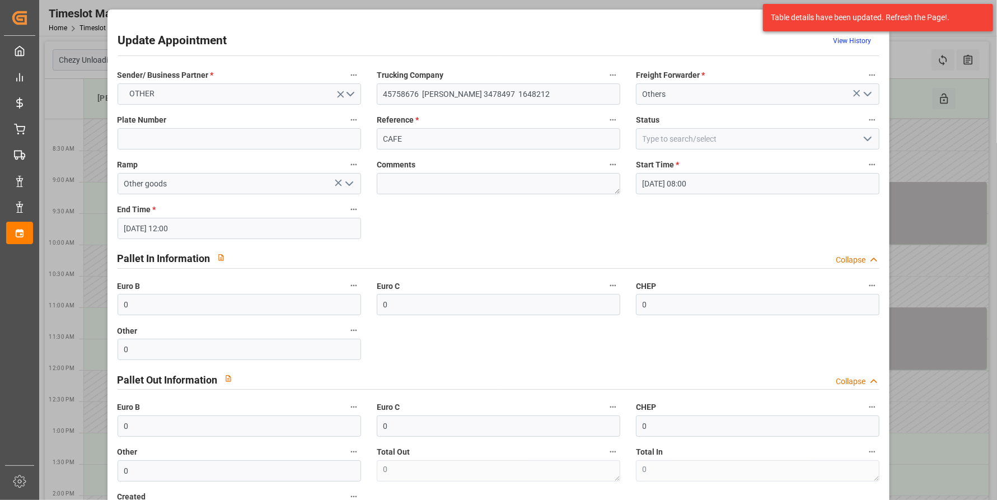
click at [275, 218] on div "[DATE] 12:00" at bounding box center [240, 228] width 244 height 21
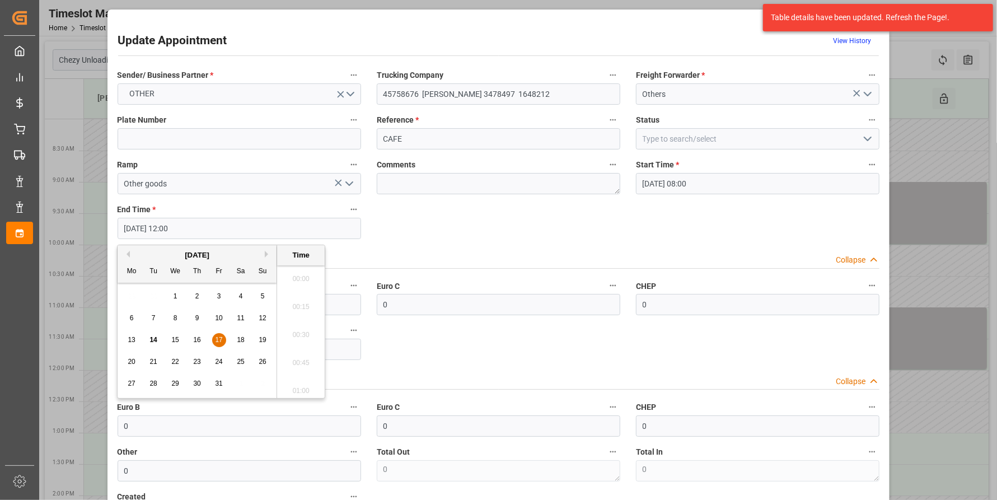
click at [274, 231] on input "[DATE] 12:00" at bounding box center [240, 228] width 244 height 21
click at [179, 343] on div "15" at bounding box center [176, 340] width 14 height 13
click at [296, 362] on li "09:00" at bounding box center [301, 370] width 48 height 28
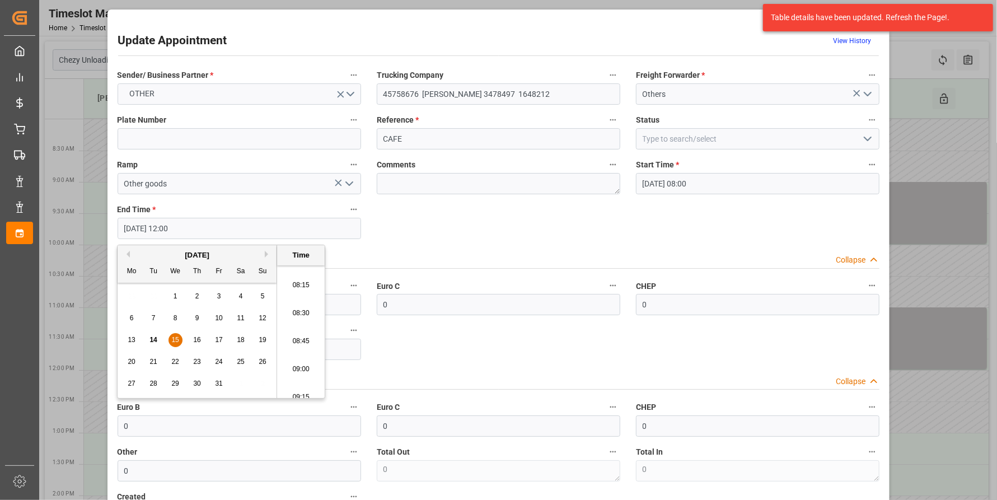
type input "[DATE] 09:00"
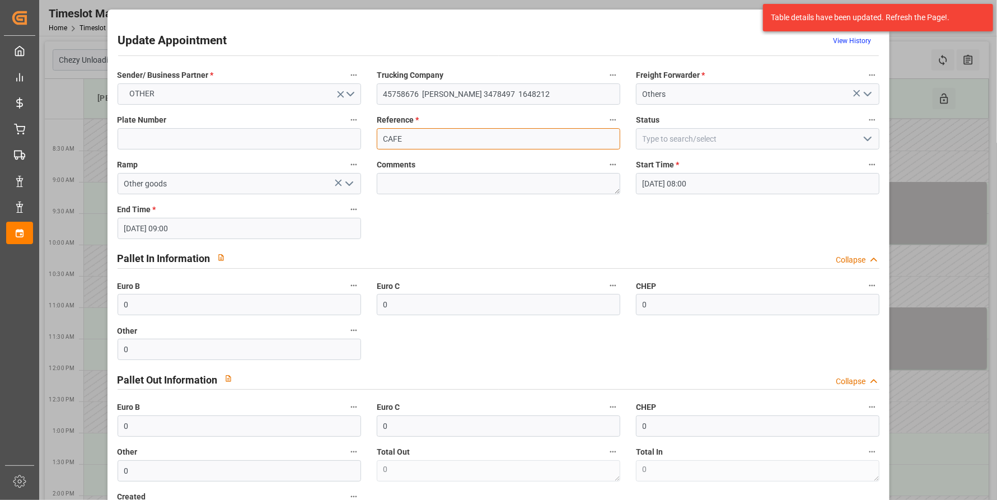
click at [507, 132] on input "CAFE" at bounding box center [499, 138] width 244 height 21
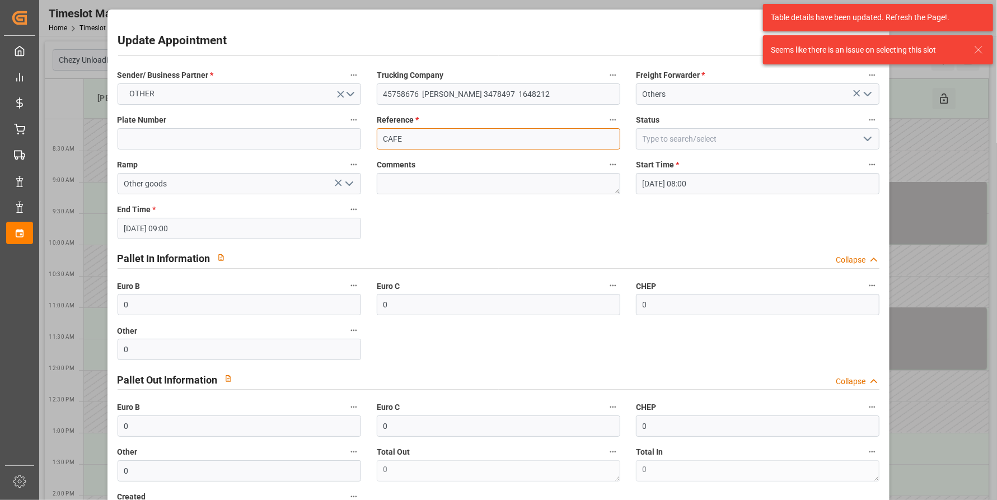
click at [546, 130] on input "CAFE" at bounding box center [499, 138] width 244 height 21
click at [817, 183] on input "[DATE] 08:00" at bounding box center [758, 183] width 244 height 21
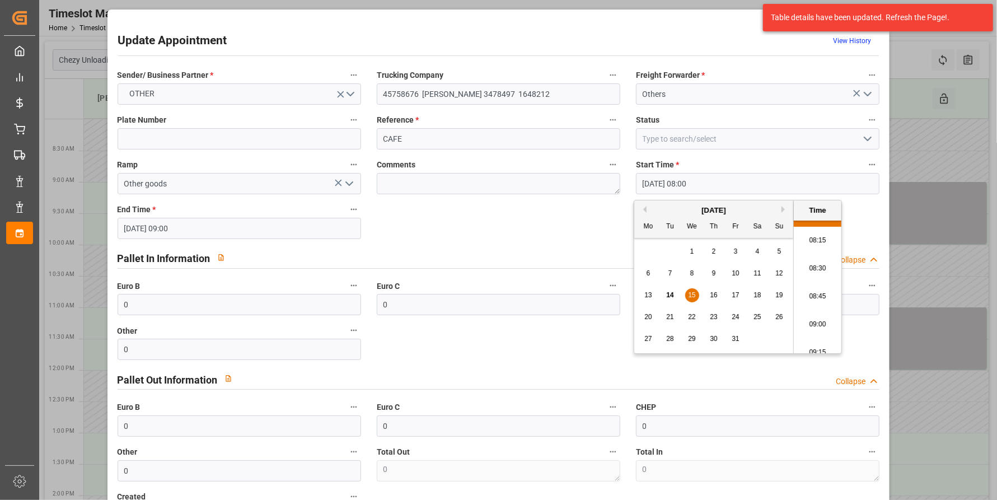
click at [808, 319] on li "09:00" at bounding box center [818, 325] width 48 height 28
type input "[DATE] 09:00"
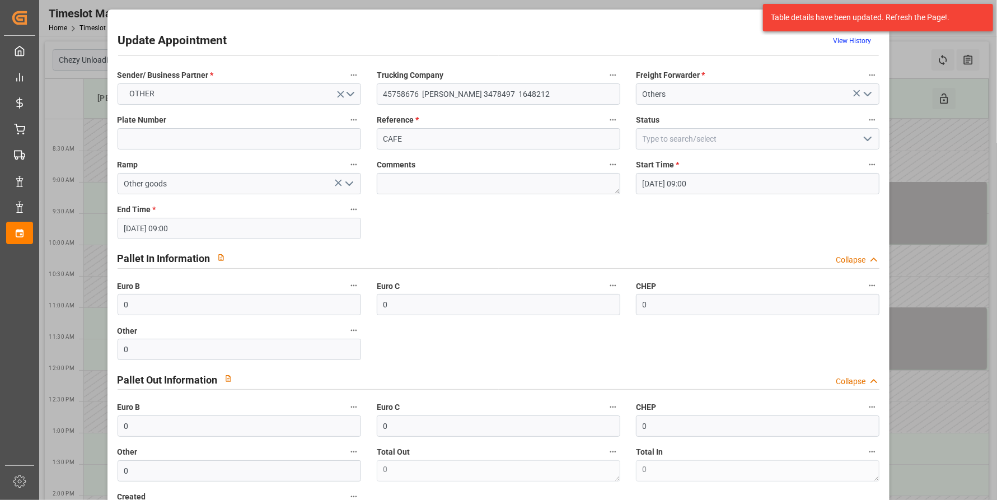
click at [204, 227] on input "[DATE] 09:00" at bounding box center [240, 228] width 244 height 21
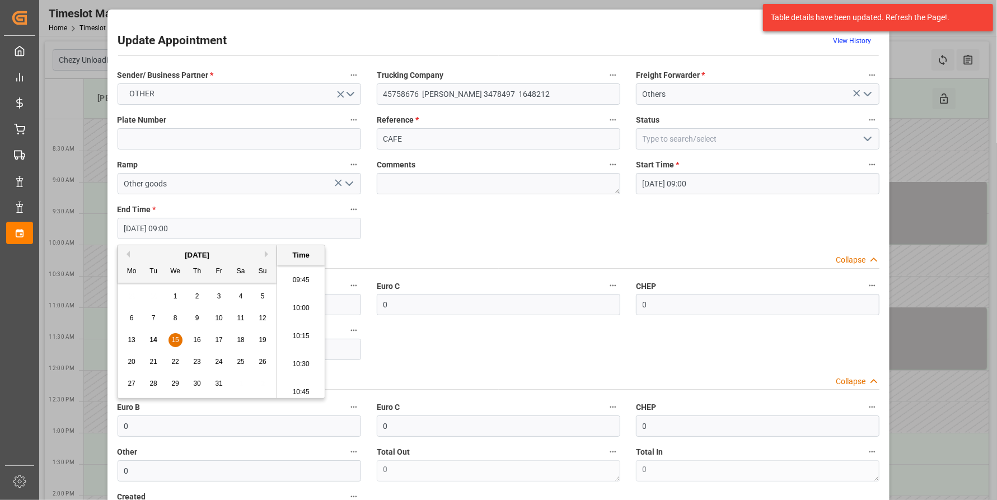
scroll to position [1105, 0]
click at [311, 298] on li "10:00" at bounding box center [301, 295] width 48 height 28
type input "[DATE] 10:00"
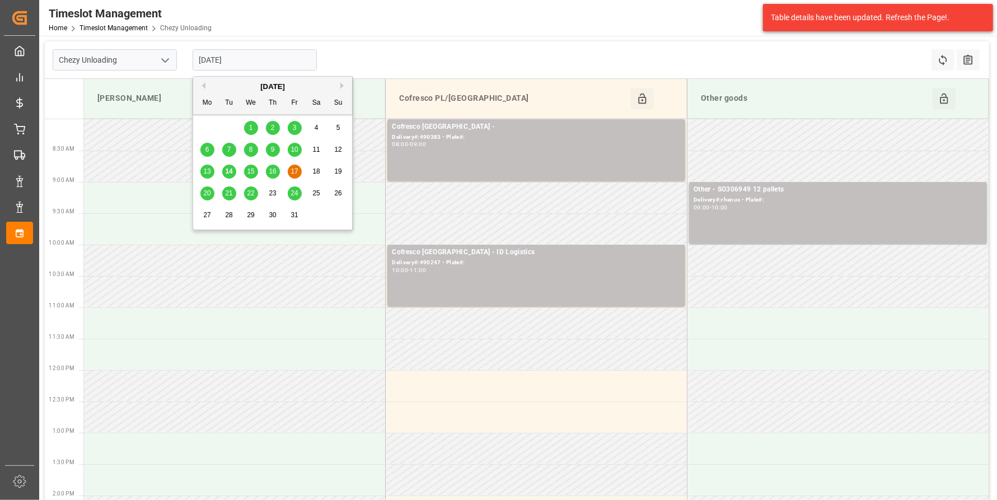
click at [261, 60] on input "[DATE]" at bounding box center [255, 59] width 124 height 21
click at [247, 174] on span "15" at bounding box center [250, 171] width 7 height 8
type input "[DATE]"
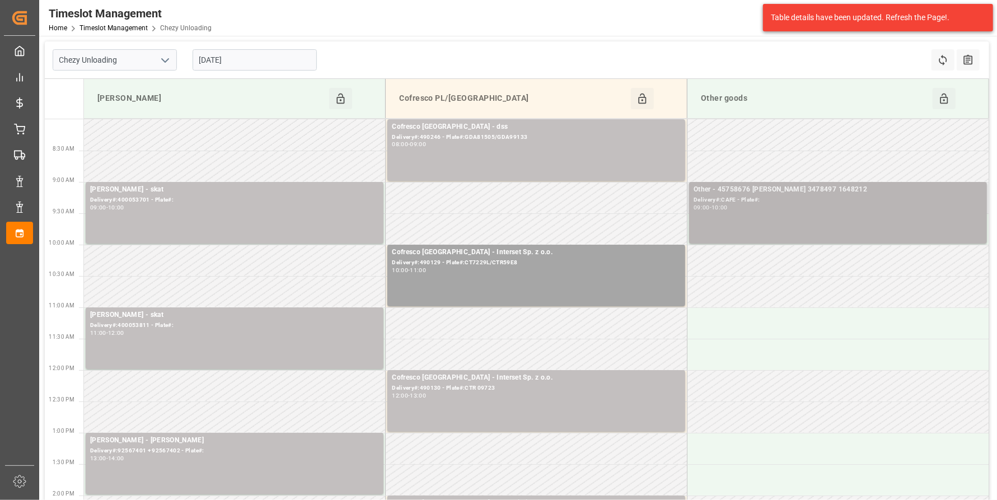
click at [777, 217] on div "Other - 45758676 MELITTA BREMEN 3478497 1648212 Delivery#:CAFE - Plate#: 09:00 …" at bounding box center [838, 212] width 289 height 57
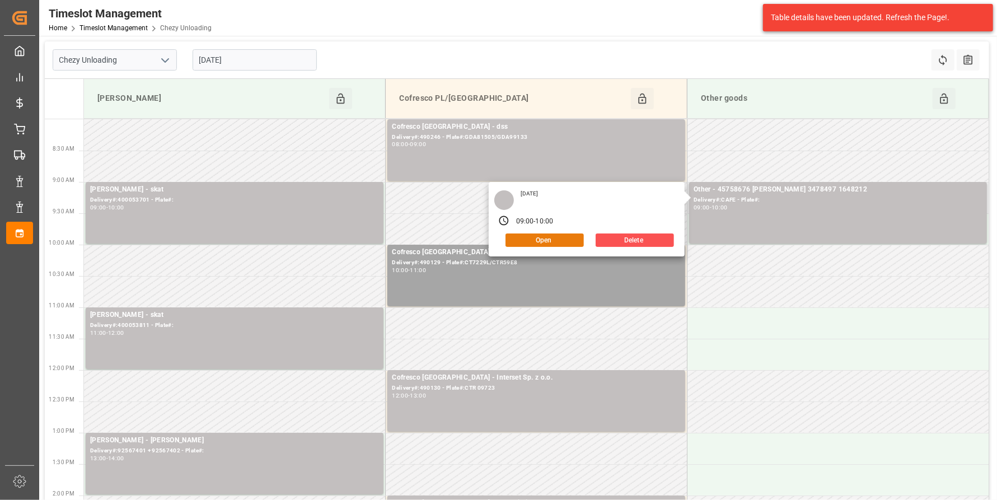
click at [560, 240] on button "Open" at bounding box center [545, 239] width 78 height 13
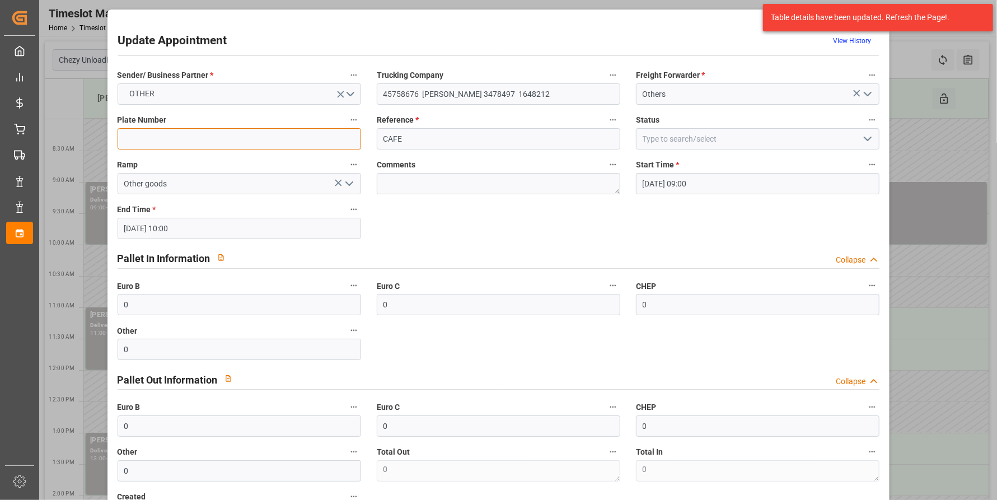
click at [168, 143] on input at bounding box center [240, 138] width 244 height 21
paste input "FZ 1971T / FZ 2634Y"
type input "FZ 1971T / FZ 2634Y"
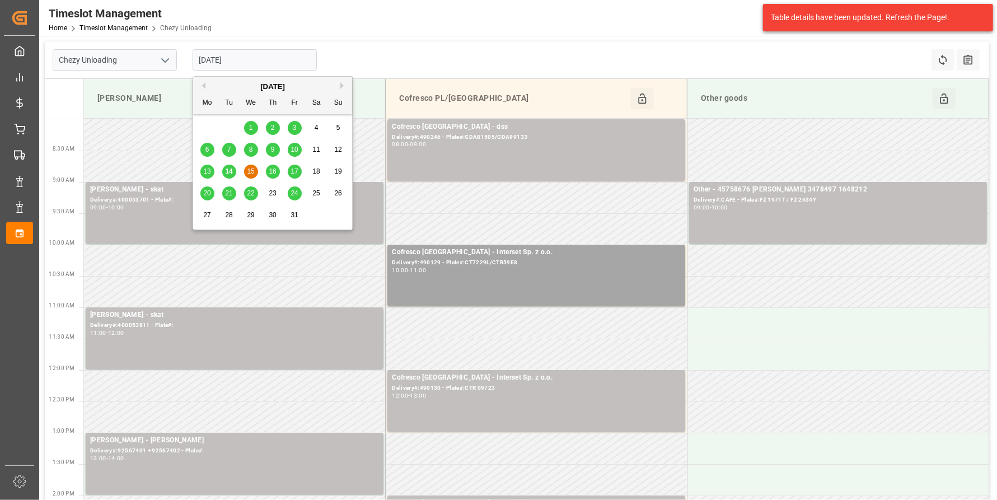
click at [269, 63] on input "[DATE]" at bounding box center [255, 59] width 124 height 21
click at [203, 193] on span "20" at bounding box center [206, 193] width 7 height 8
type input "[DATE]"
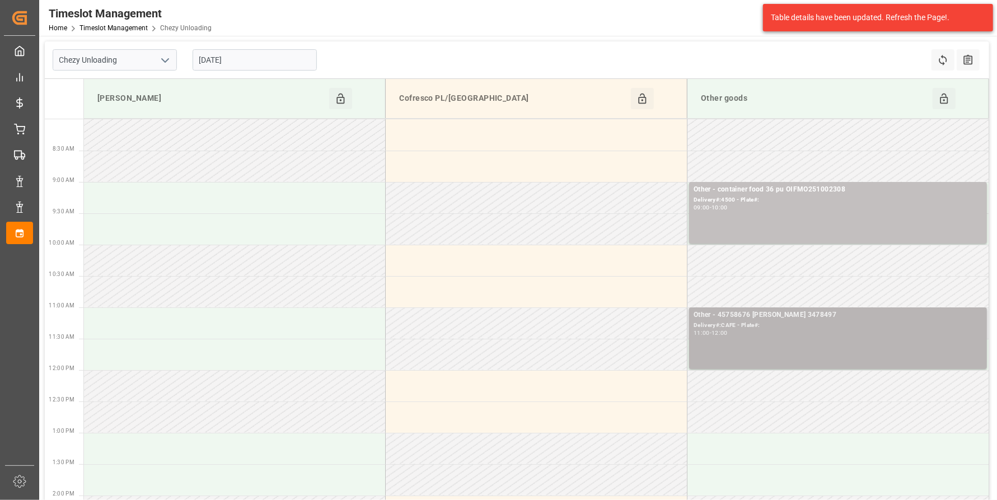
click at [873, 335] on div "11:00 - 12:00" at bounding box center [838, 333] width 289 height 6
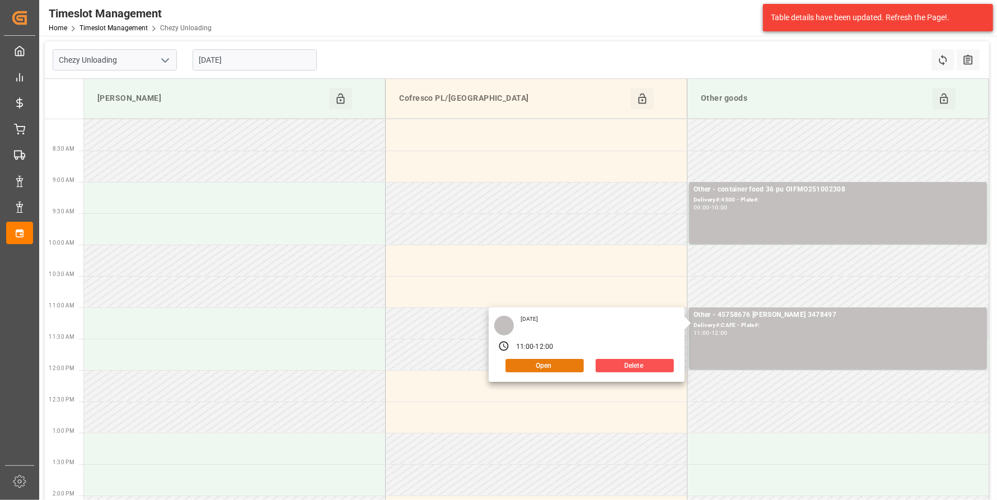
click at [562, 364] on button "Open" at bounding box center [545, 365] width 78 height 13
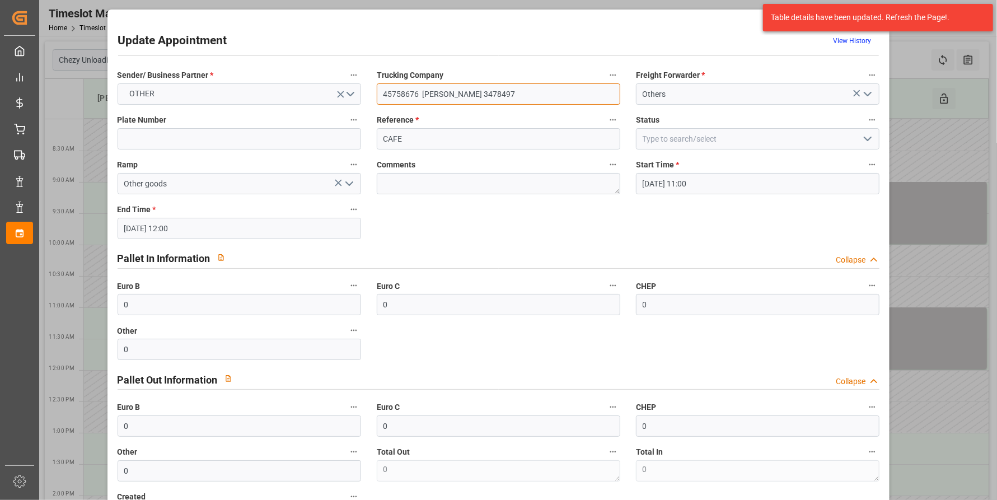
drag, startPoint x: 523, startPoint y: 95, endPoint x: 488, endPoint y: 92, distance: 34.8
click at [488, 92] on input "45758676 [PERSON_NAME] 3478497" at bounding box center [499, 93] width 244 height 21
click at [415, 93] on input "45758676 [PERSON_NAME] 1648213" at bounding box center [499, 93] width 244 height 21
type input "45758677 [PERSON_NAME] 1648213"
click at [422, 138] on input "CAFE" at bounding box center [499, 138] width 244 height 21
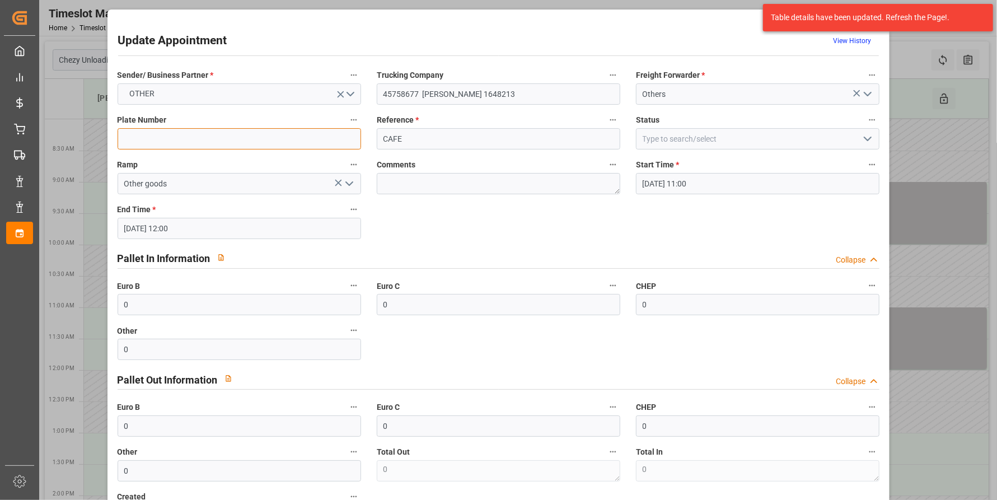
click at [221, 140] on input at bounding box center [240, 138] width 244 height 21
type input "BEEGER"
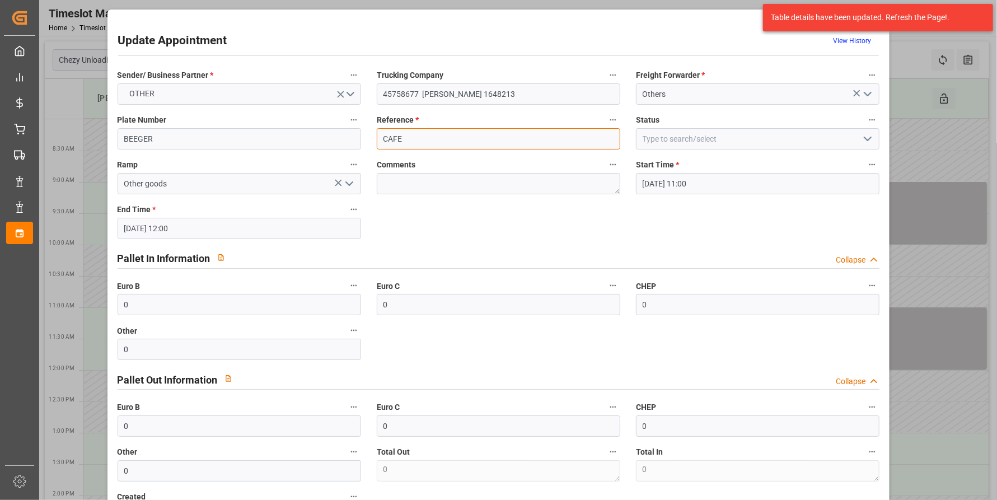
click at [406, 142] on input "CAFE" at bounding box center [499, 138] width 244 height 21
click at [697, 185] on input "[DATE] 11:00" at bounding box center [758, 183] width 244 height 21
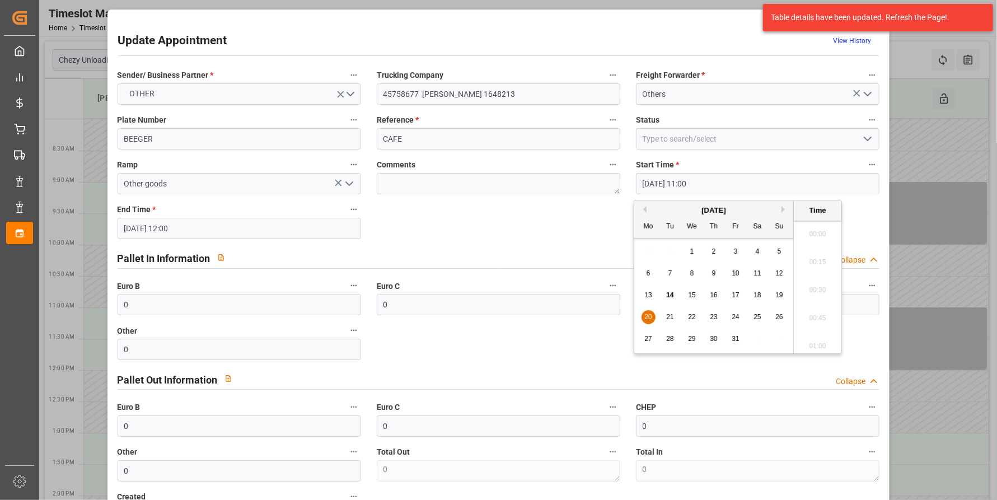
scroll to position [1179, 0]
click at [718, 298] on div "16" at bounding box center [714, 295] width 14 height 13
click at [821, 286] on li "09:00" at bounding box center [818, 287] width 48 height 28
type input "[DATE] 09:00"
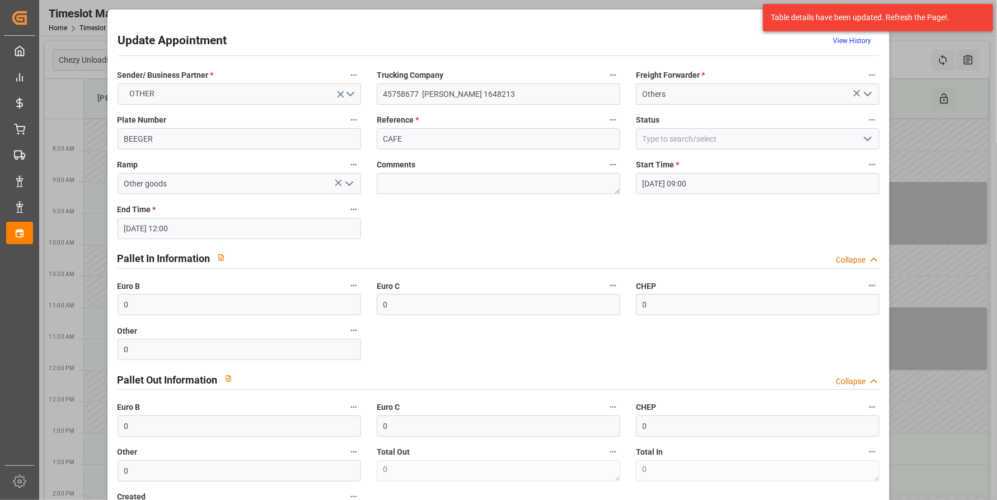
click at [278, 226] on input "[DATE] 12:00" at bounding box center [240, 228] width 244 height 21
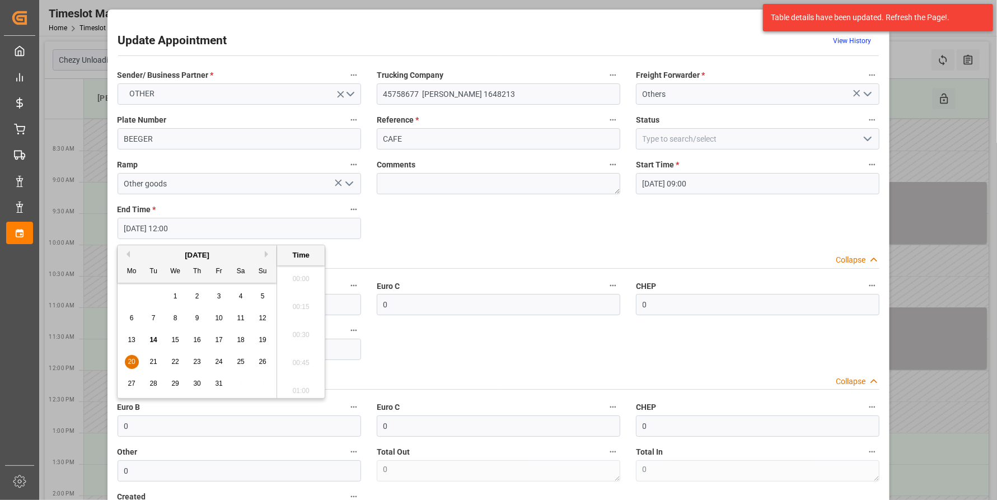
scroll to position [1291, 0]
click at [200, 338] on span "16" at bounding box center [196, 340] width 7 height 8
click at [301, 325] on li "10:00" at bounding box center [301, 332] width 48 height 28
type input "[DATE] 10:00"
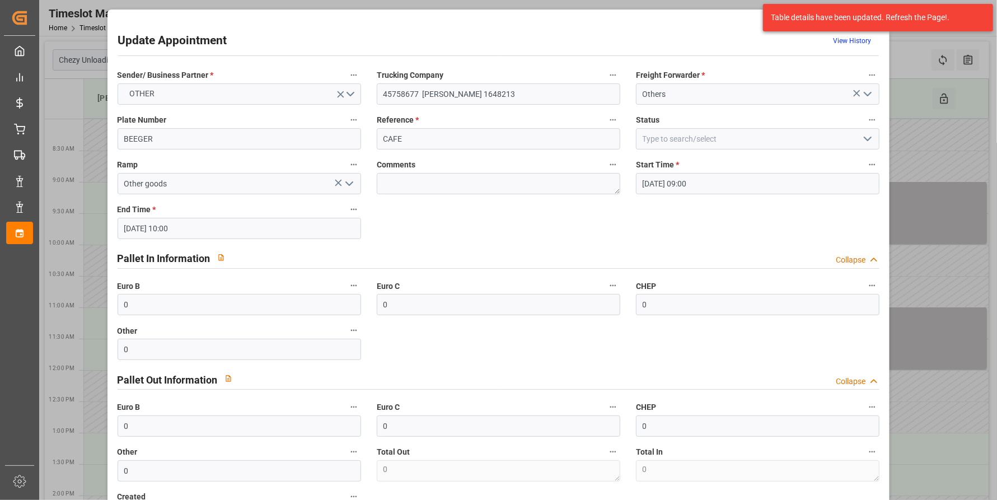
scroll to position [74, 0]
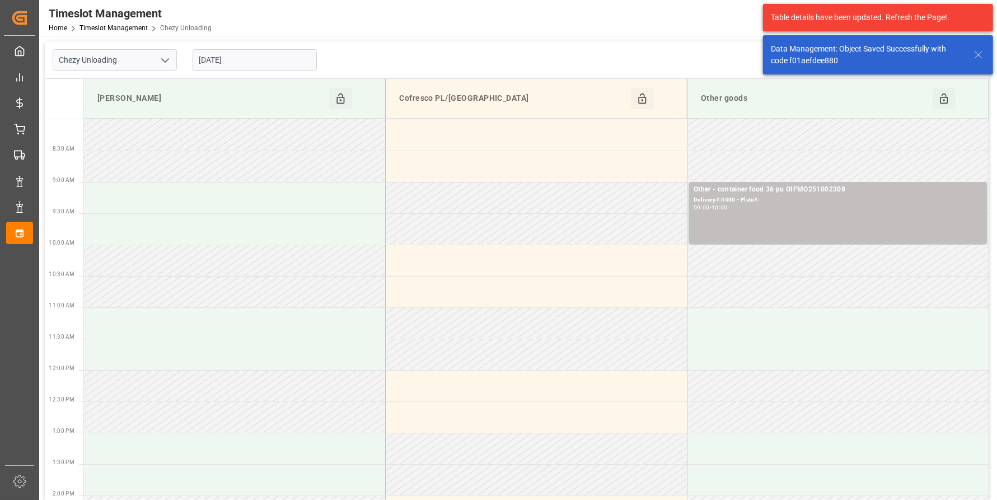
click at [163, 59] on icon "open menu" at bounding box center [164, 60] width 13 height 13
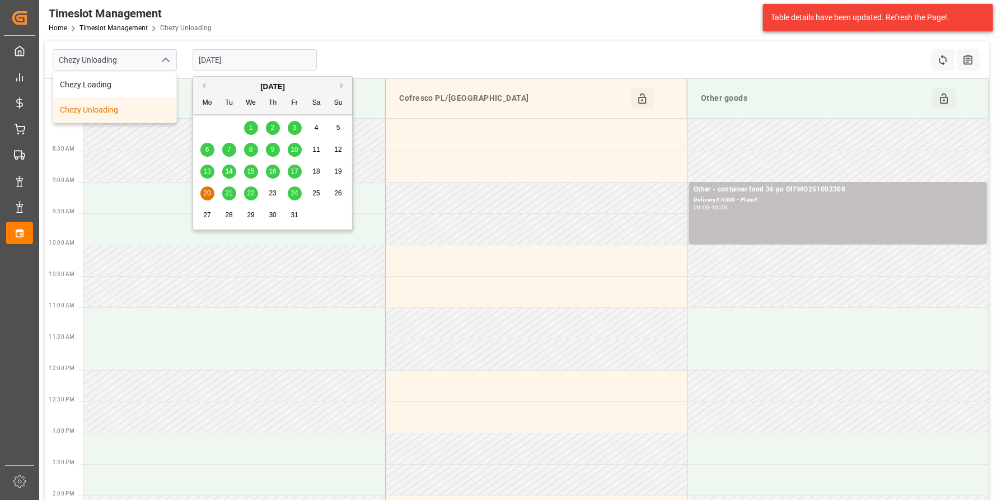
click at [235, 60] on input "[DATE]" at bounding box center [255, 59] width 124 height 21
click at [268, 174] on div "16" at bounding box center [273, 171] width 14 height 13
type input "[DATE]"
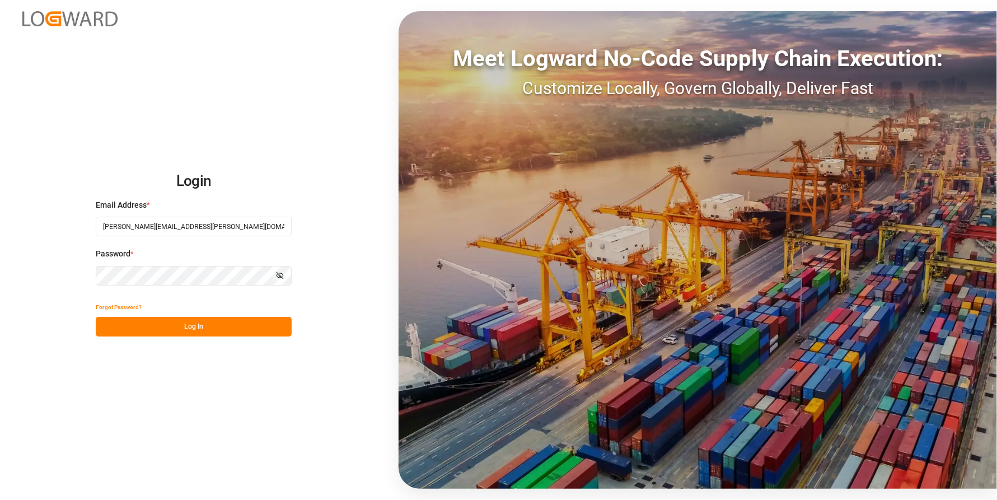
click at [185, 327] on button "Log In" at bounding box center [194, 327] width 196 height 20
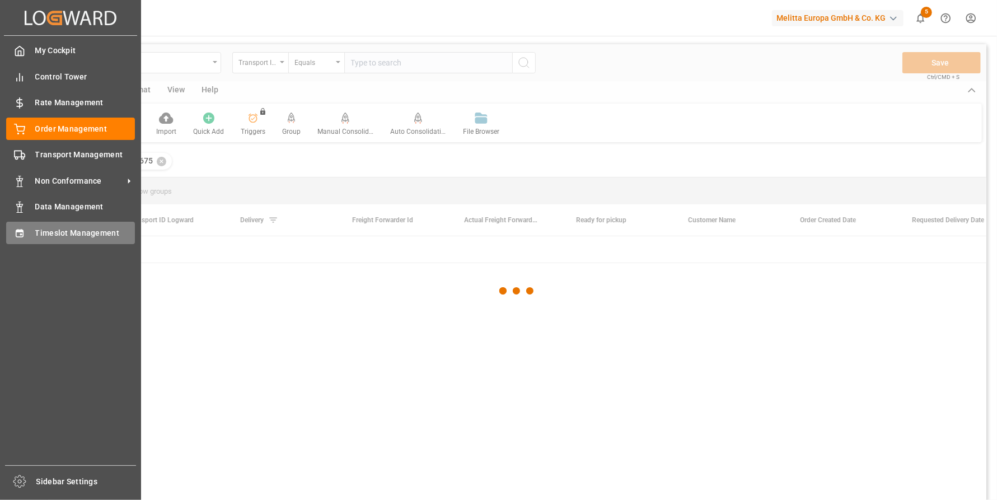
click at [27, 229] on div "Timeslot Management Timeslot Management" at bounding box center [70, 233] width 129 height 22
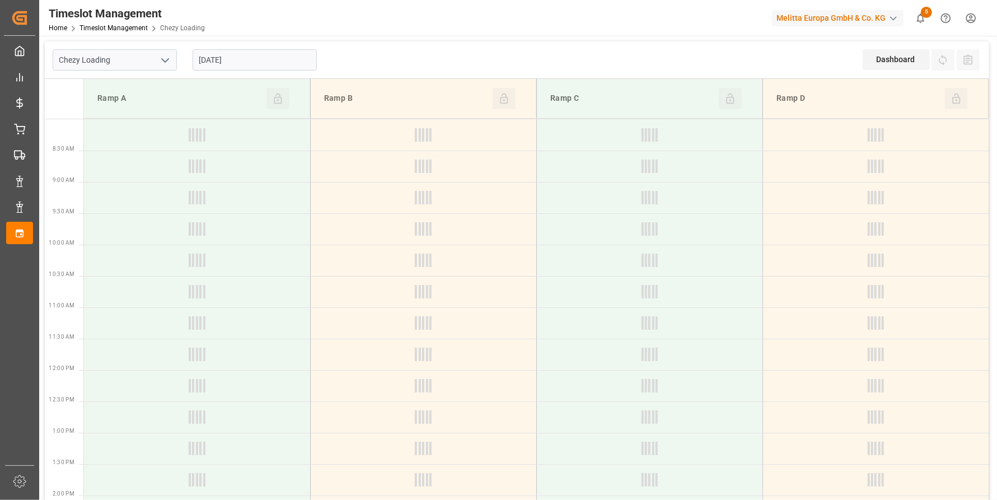
click at [162, 57] on icon "open menu" at bounding box center [164, 60] width 13 height 13
click at [135, 102] on div "Chezy Unloading" at bounding box center [114, 109] width 123 height 25
type input "Chezy Unloading"
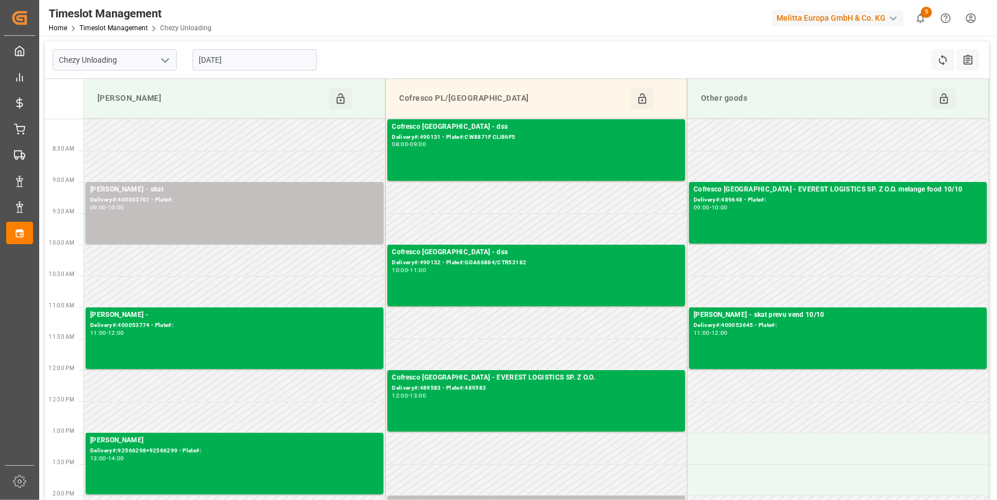
click at [254, 62] on input "[DATE]" at bounding box center [255, 59] width 124 height 21
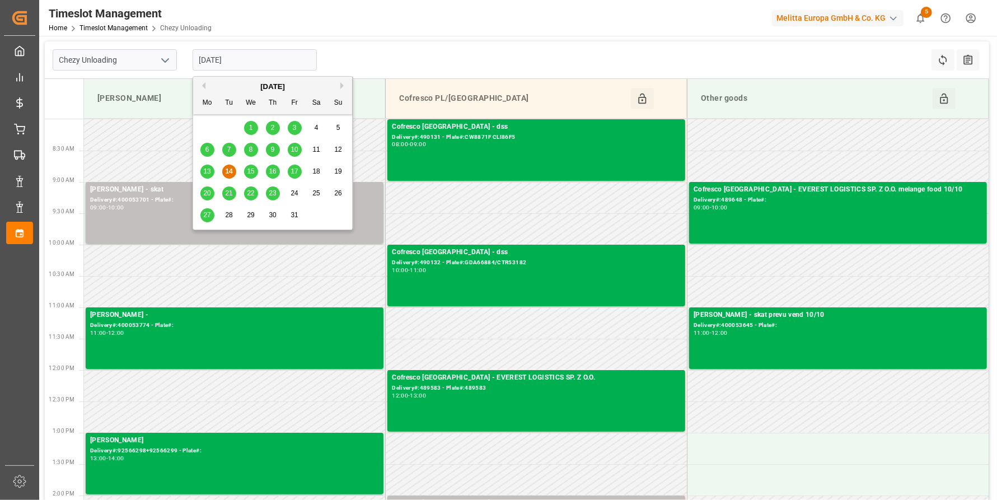
click at [252, 169] on span "15" at bounding box center [250, 171] width 7 height 8
type input "[DATE]"
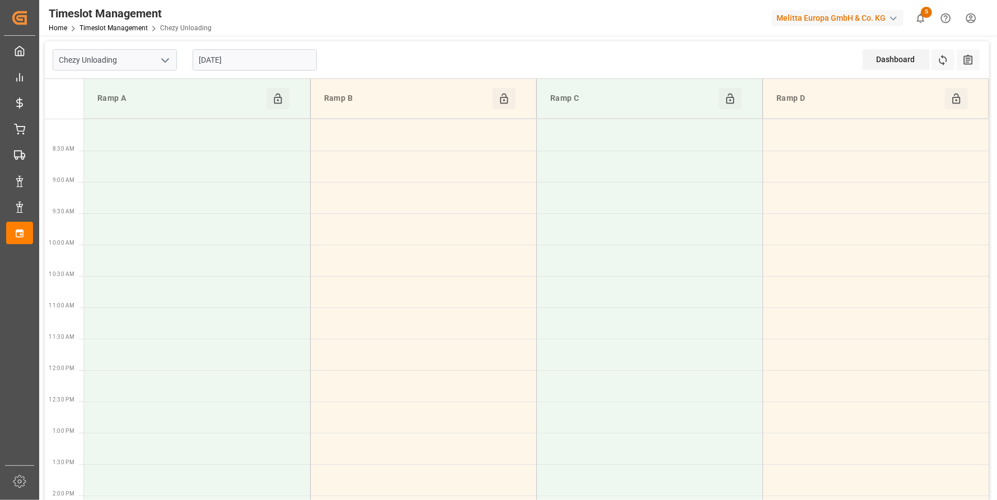
click at [163, 67] on icon "open menu" at bounding box center [164, 60] width 13 height 13
click at [151, 84] on div "Chezy Loading" at bounding box center [114, 84] width 123 height 25
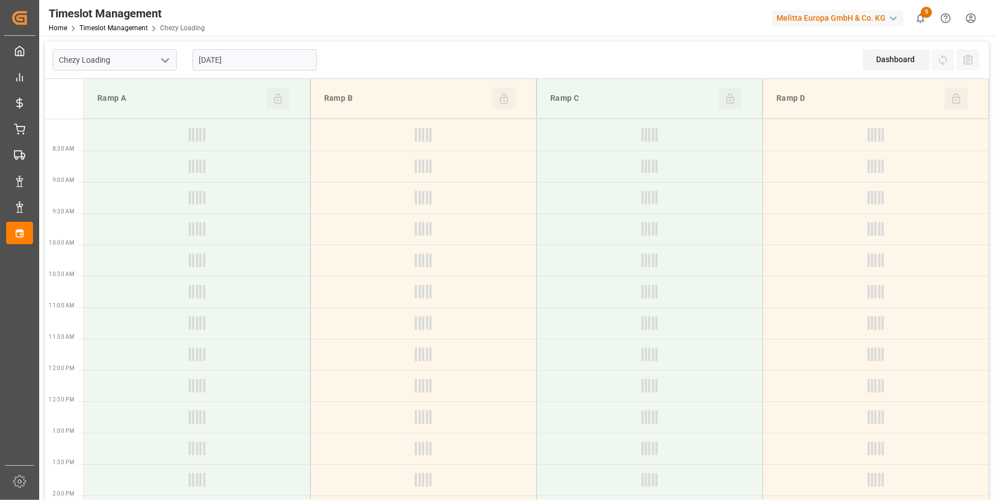
click at [163, 61] on icon "open menu" at bounding box center [164, 60] width 13 height 13
click at [148, 105] on div "Chezy Unloading" at bounding box center [114, 109] width 123 height 25
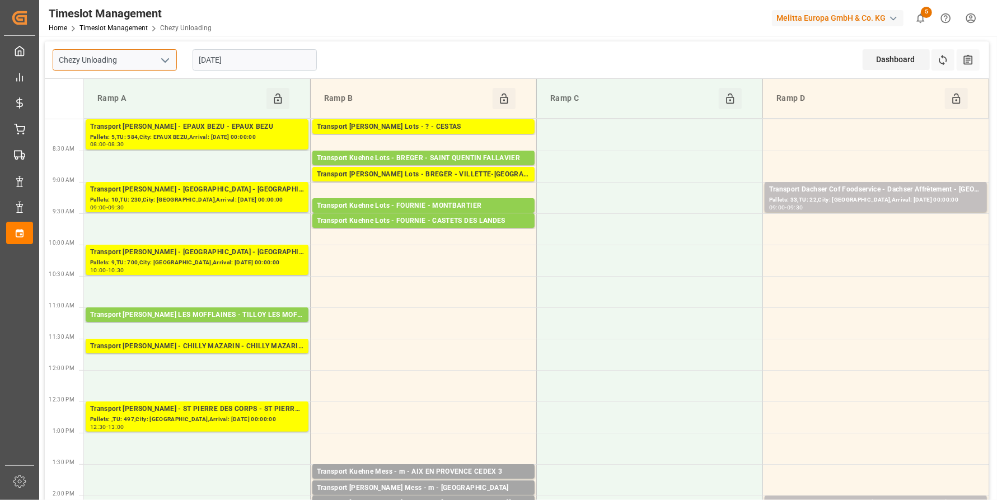
click at [175, 57] on input "Chezy Unloading" at bounding box center [115, 59] width 124 height 21
click at [158, 60] on icon "open menu" at bounding box center [164, 60] width 13 height 13
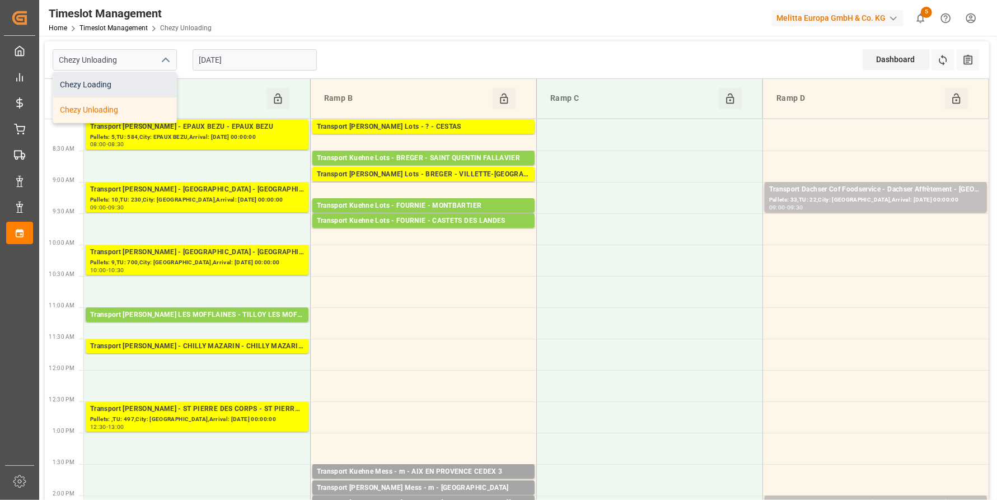
click at [142, 78] on div "Chezy Loading" at bounding box center [114, 84] width 123 height 25
click at [160, 60] on icon "open menu" at bounding box center [164, 60] width 13 height 13
click at [150, 104] on div "Chezy Unloading" at bounding box center [114, 109] width 123 height 25
type input "Chezy Unloading"
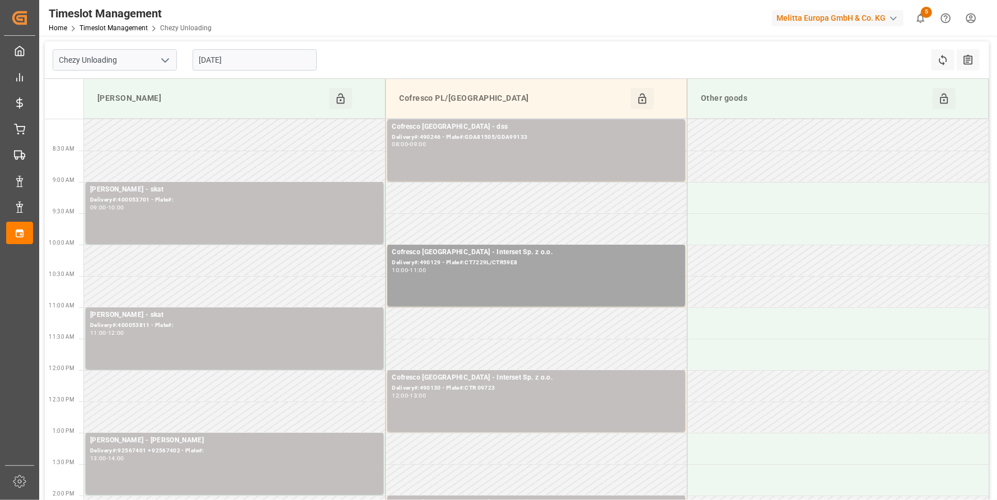
click at [251, 58] on input "[DATE]" at bounding box center [255, 59] width 124 height 21
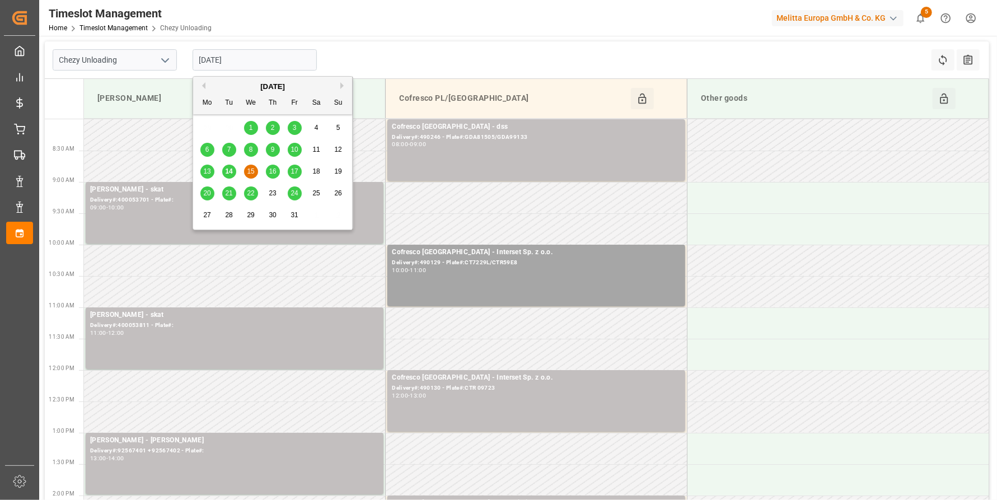
click at [275, 170] on span "16" at bounding box center [272, 171] width 7 height 8
type input "[DATE]"
